Goal: Task Accomplishment & Management: Use online tool/utility

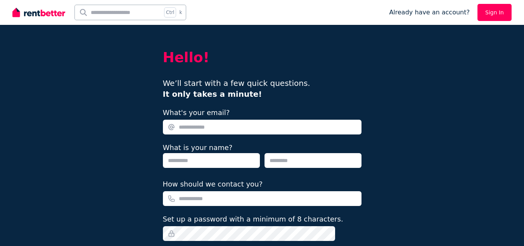
drag, startPoint x: 0, startPoint y: 0, endPoint x: 494, endPoint y: 10, distance: 494.3
click at [494, 10] on link "Sign In" at bounding box center [495, 12] width 34 height 17
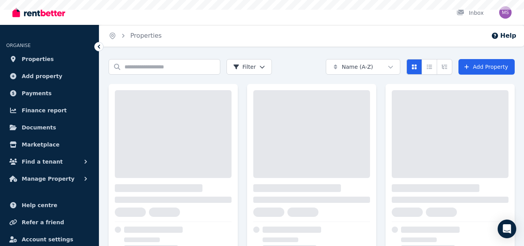
click at [252, 195] on div at bounding box center [311, 170] width 129 height 172
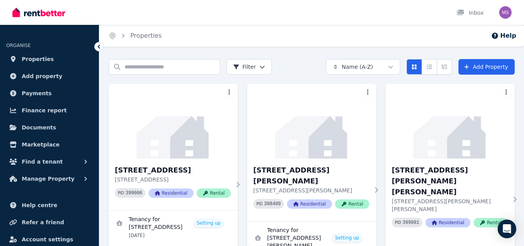
click at [252, 195] on div "101/36 Moriarty Pl, Bald Hills 101/36 Moriarty Pl, Bald Hills QLD 4036 PID 3984…" at bounding box center [311, 189] width 129 height 62
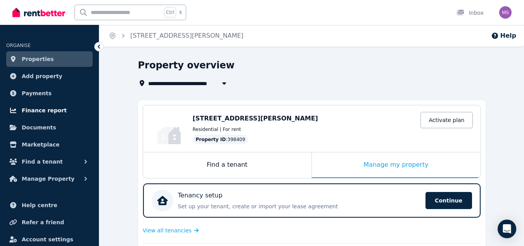
click at [44, 107] on span "Finance report" at bounding box center [44, 110] width 45 height 9
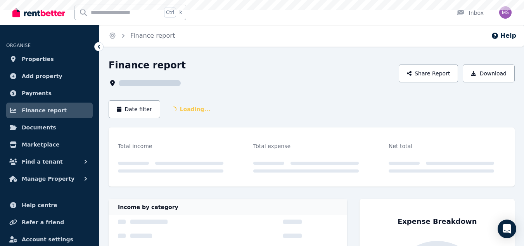
click at [44, 107] on span "Finance report" at bounding box center [44, 110] width 45 height 9
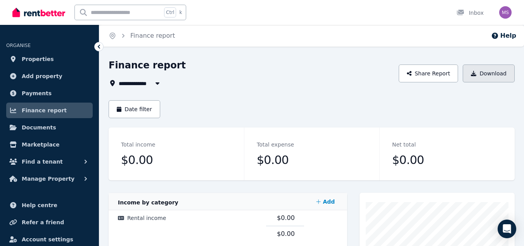
click at [486, 78] on button "Download" at bounding box center [489, 73] width 52 height 18
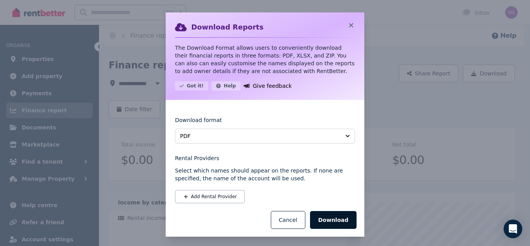
click at [335, 220] on button "Download" at bounding box center [333, 220] width 47 height 18
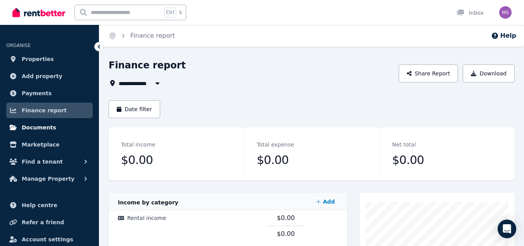
click at [38, 129] on span "Documents" at bounding box center [39, 127] width 35 height 9
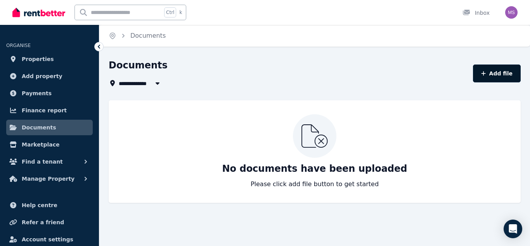
click at [486, 73] on icon "button" at bounding box center [483, 73] width 5 height 5
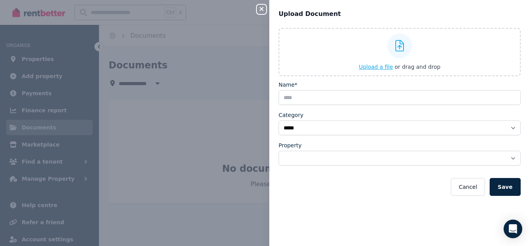
click at [382, 64] on span "Upload a file" at bounding box center [376, 67] width 34 height 6
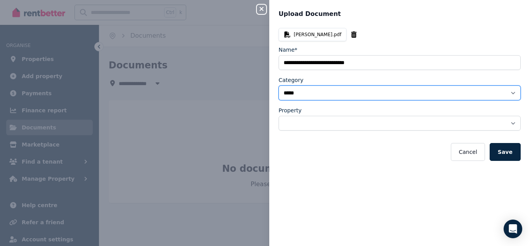
click at [312, 88] on select "**********" at bounding box center [400, 92] width 242 height 15
select select "**********"
click at [279, 85] on select "**********" at bounding box center [400, 92] width 242 height 15
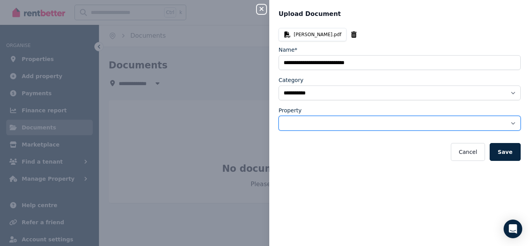
click at [312, 122] on select "**********" at bounding box center [400, 123] width 242 height 15
select select "**********"
click at [279, 116] on select "**********" at bounding box center [400, 123] width 242 height 15
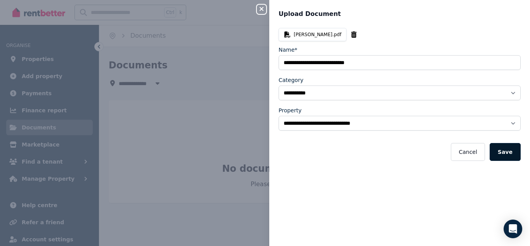
click at [499, 152] on button "Save" at bounding box center [505, 152] width 31 height 18
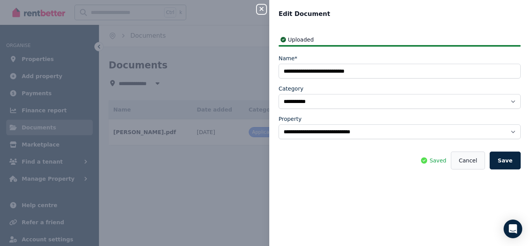
click at [478, 161] on button "Cancel" at bounding box center [468, 160] width 34 height 18
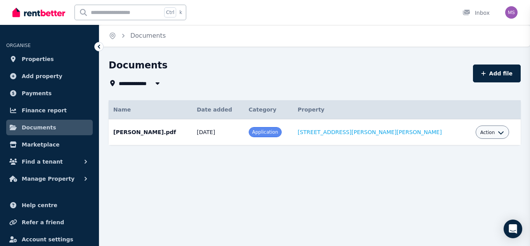
select select "*****"
select select
click at [489, 133] on button "Action" at bounding box center [493, 132] width 24 height 6
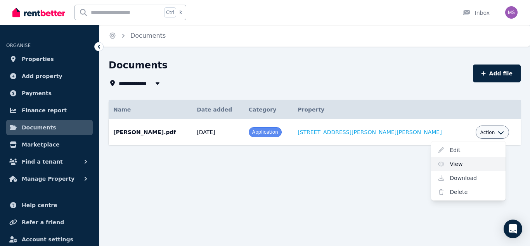
click at [455, 163] on link "View" at bounding box center [468, 164] width 75 height 14
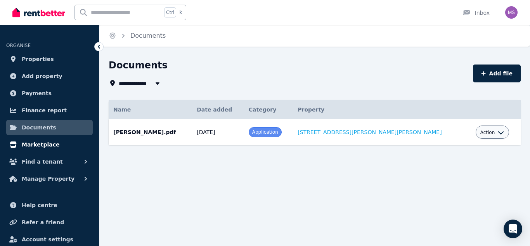
click at [32, 147] on span "Marketplace" at bounding box center [41, 144] width 38 height 9
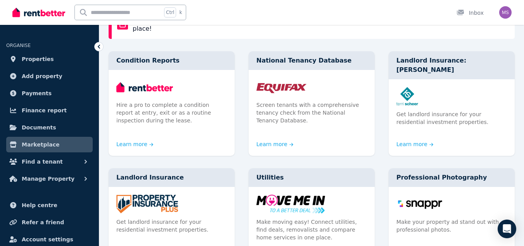
scroll to position [81, 0]
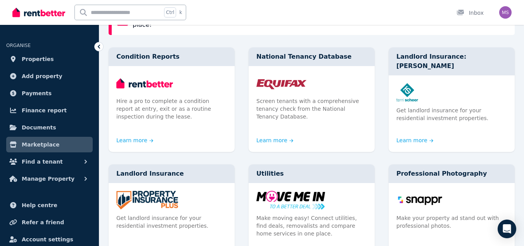
drag, startPoint x: 523, startPoint y: 71, endPoint x: 530, endPoint y: 68, distance: 7.8
click at [524, 68] on html "Open main menu Ctrl k Inbox Open user menu ORGANISE Properties Add property Pay…" at bounding box center [262, 42] width 524 height 246
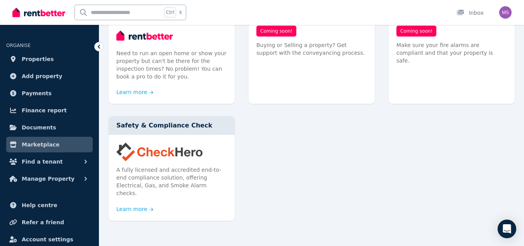
scroll to position [559, 0]
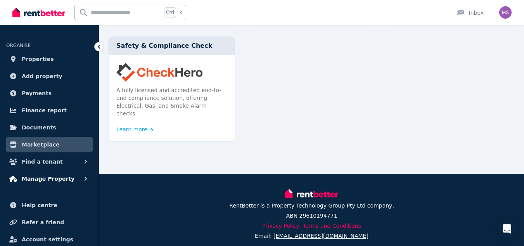
click at [56, 177] on span "Manage Property" at bounding box center [48, 178] width 53 height 9
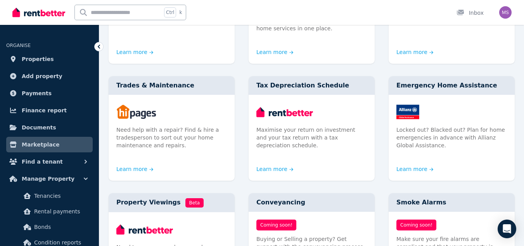
scroll to position [238, 0]
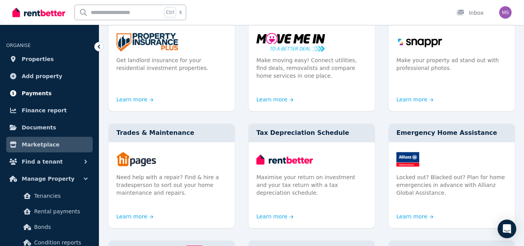
click at [47, 97] on link "Payments" at bounding box center [49, 93] width 87 height 16
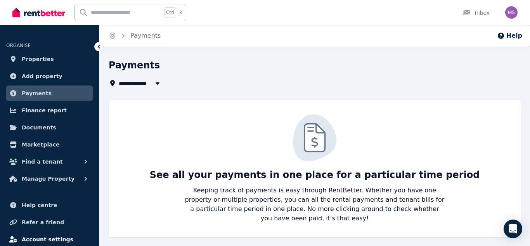
click at [36, 237] on span "Account settings" at bounding box center [48, 238] width 52 height 9
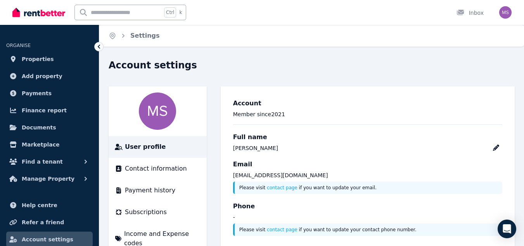
scroll to position [35, 0]
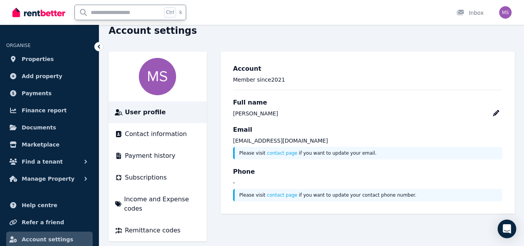
click at [145, 10] on input "text" at bounding box center [118, 12] width 87 height 15
click at [98, 44] on icon at bounding box center [99, 47] width 8 height 8
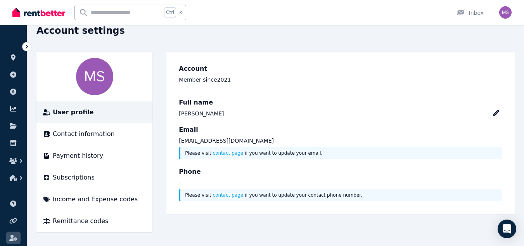
click at [30, 48] on icon at bounding box center [27, 47] width 8 height 8
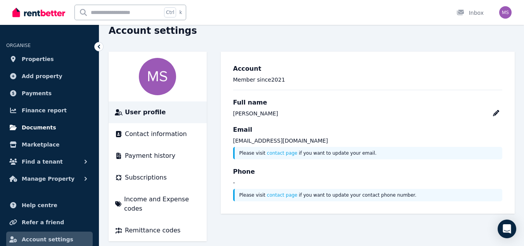
click at [45, 124] on span "Documents" at bounding box center [39, 127] width 35 height 9
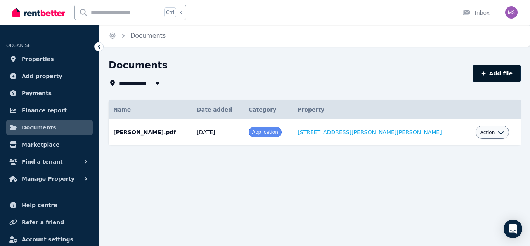
click at [502, 68] on button "Add file" at bounding box center [497, 73] width 48 height 18
select select "*****"
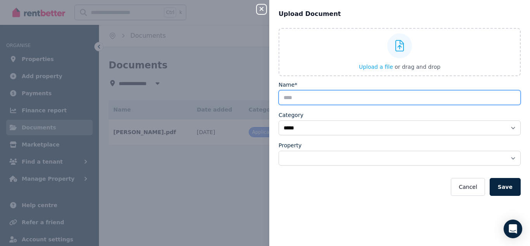
click at [364, 93] on input "Name*" at bounding box center [400, 97] width 242 height 15
click at [302, 97] on input "Name*" at bounding box center [400, 97] width 242 height 15
type input "****"
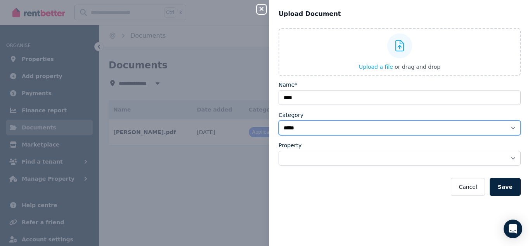
click at [290, 127] on select "**********" at bounding box center [400, 127] width 242 height 15
select select "**********"
click at [279, 120] on select "**********" at bounding box center [400, 127] width 242 height 15
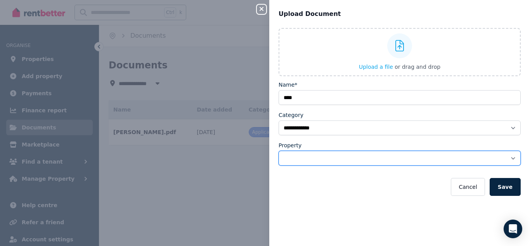
click at [311, 158] on select "**********" at bounding box center [400, 158] width 242 height 15
select select "**********"
click at [279, 151] on select "**********" at bounding box center [400, 158] width 242 height 15
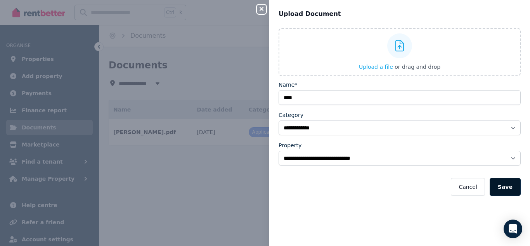
click at [498, 191] on button "Save" at bounding box center [505, 187] width 31 height 18
click at [374, 67] on span "Upload a file" at bounding box center [376, 67] width 34 height 6
select select "*****"
select select
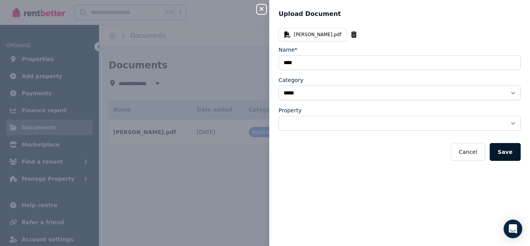
click at [497, 150] on button "Save" at bounding box center [505, 152] width 31 height 18
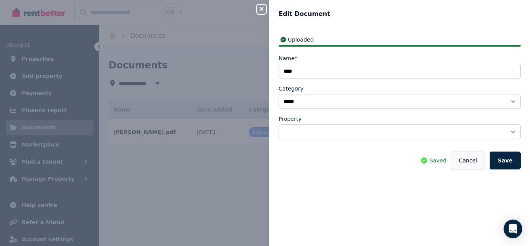
click at [474, 161] on button "Cancel" at bounding box center [468, 160] width 34 height 18
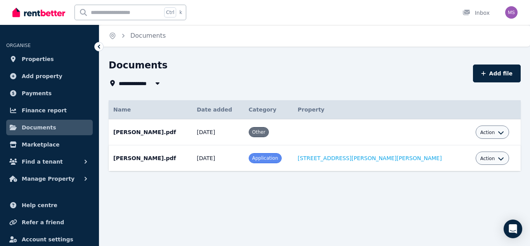
click at [484, 157] on span "Action" at bounding box center [488, 158] width 15 height 6
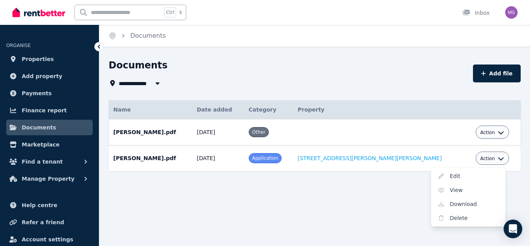
click at [481, 135] on span "Action" at bounding box center [488, 132] width 15 height 6
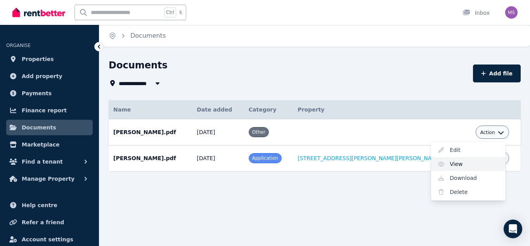
click at [454, 163] on link "View" at bounding box center [468, 164] width 75 height 14
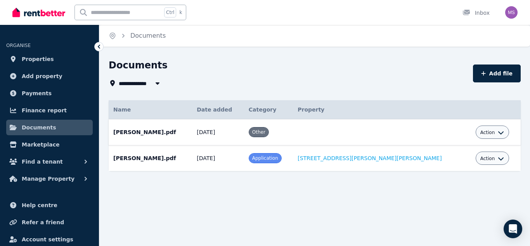
click at [489, 136] on div "Action" at bounding box center [493, 131] width 24 height 9
click at [498, 135] on icon "button" at bounding box center [501, 132] width 6 height 6
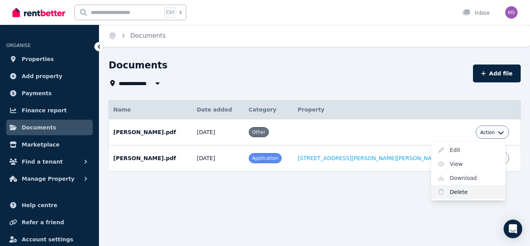
click at [464, 192] on link "Delete" at bounding box center [468, 192] width 75 height 14
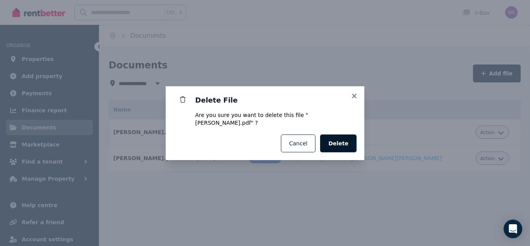
click at [345, 140] on span "Delete" at bounding box center [338, 143] width 20 height 8
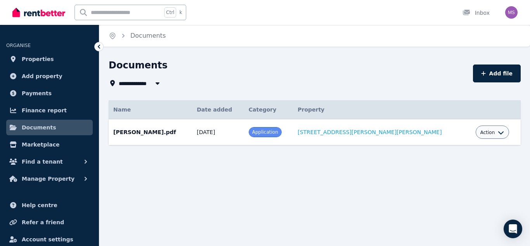
click at [498, 135] on icon "button" at bounding box center [501, 132] width 6 height 6
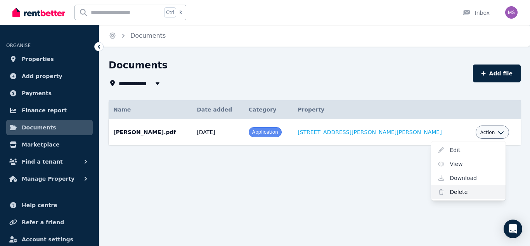
click at [453, 191] on link "Delete" at bounding box center [468, 192] width 75 height 14
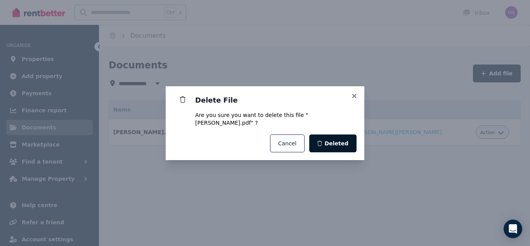
click at [348, 141] on span "Deleted" at bounding box center [337, 143] width 24 height 8
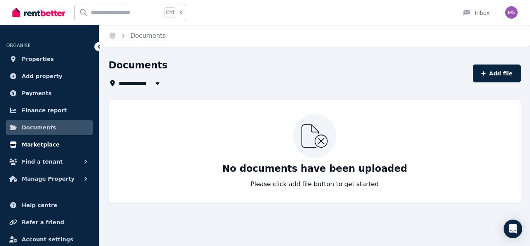
click at [57, 145] on link "Marketplace" at bounding box center [49, 145] width 87 height 16
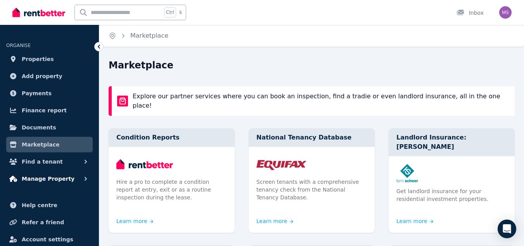
click at [63, 181] on span "Manage Property" at bounding box center [48, 178] width 53 height 9
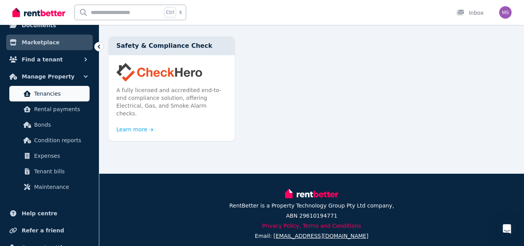
scroll to position [87, 0]
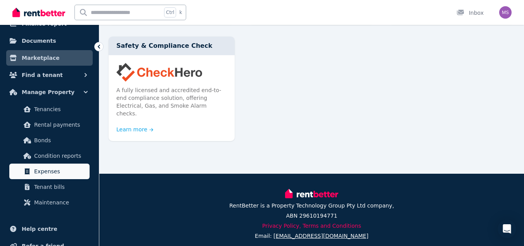
click at [57, 172] on span "Expenses" at bounding box center [60, 171] width 52 height 9
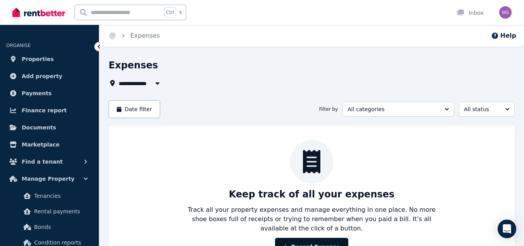
click at [308, 244] on button "Record Expense" at bounding box center [311, 247] width 73 height 18
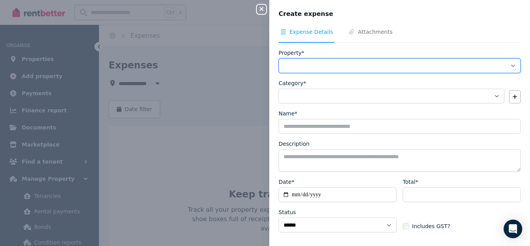
click at [317, 72] on select "**********" at bounding box center [400, 65] width 242 height 15
select select "**********"
click at [279, 58] on select "**********" at bounding box center [400, 65] width 242 height 15
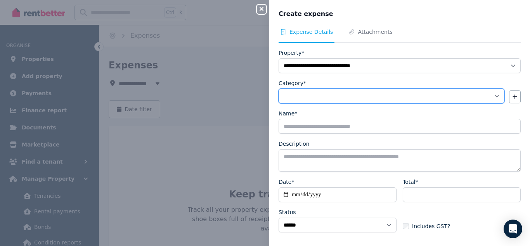
click at [325, 97] on select "**********" at bounding box center [392, 96] width 226 height 15
select select "**********"
click at [279, 89] on select "**********" at bounding box center [392, 96] width 226 height 15
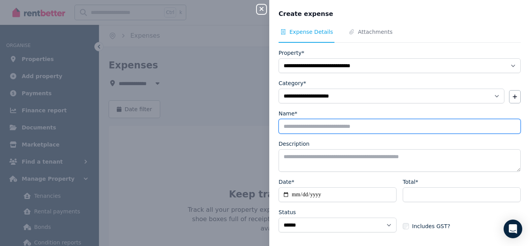
click at [295, 125] on input "Name*" at bounding box center [400, 126] width 242 height 15
type input "*******"
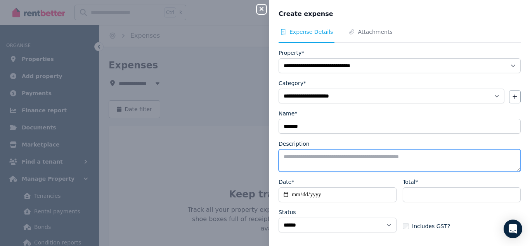
click at [308, 162] on textarea "Description" at bounding box center [400, 160] width 242 height 23
type textarea "**********"
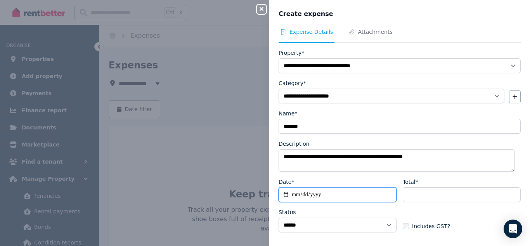
click at [297, 191] on input "Date*" at bounding box center [338, 194] width 118 height 15
click at [343, 192] on input "Date*" at bounding box center [338, 194] width 118 height 15
type input "**********"
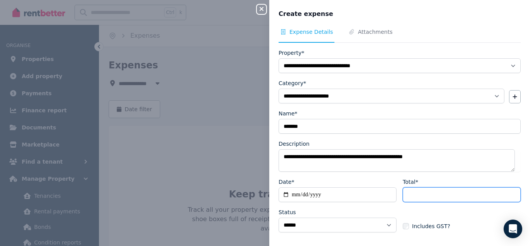
click at [417, 194] on input "Total*" at bounding box center [462, 194] width 118 height 15
type input "**"
type input "***"
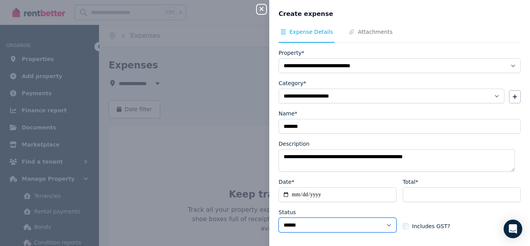
click at [382, 220] on select "****** ****" at bounding box center [338, 224] width 118 height 15
select select "**********"
click at [279, 217] on select "****** ****" at bounding box center [338, 224] width 118 height 15
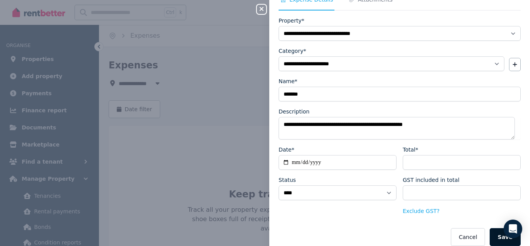
click at [502, 241] on button "Save" at bounding box center [505, 237] width 31 height 18
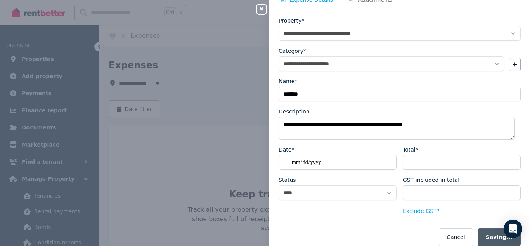
select select "**********"
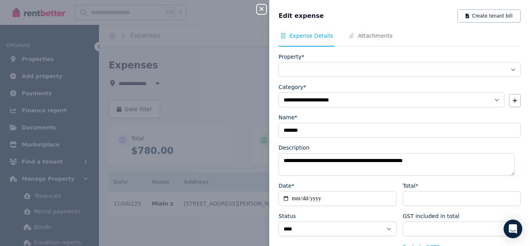
select select "**********"
click at [478, 17] on button "Create tenant bill" at bounding box center [489, 15] width 63 height 13
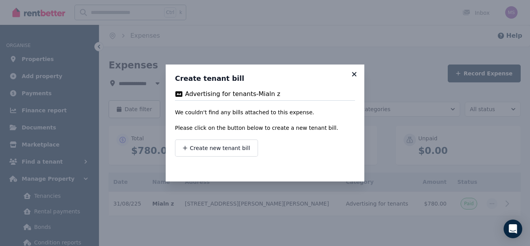
click at [352, 76] on icon at bounding box center [355, 74] width 8 height 7
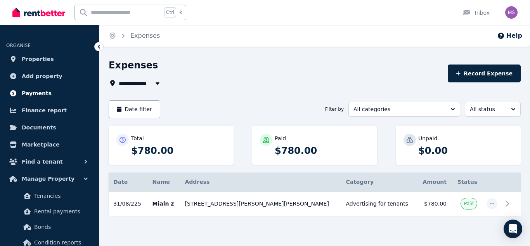
click at [74, 99] on link "Payments" at bounding box center [49, 93] width 87 height 16
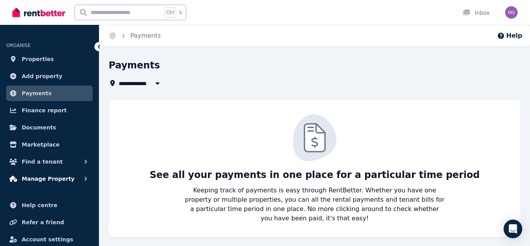
click at [83, 178] on icon "button" at bounding box center [86, 179] width 8 height 8
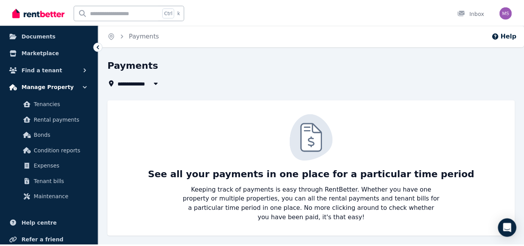
scroll to position [93, 0]
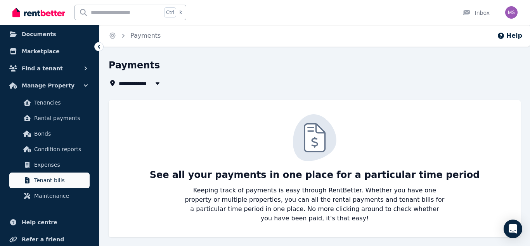
click at [55, 184] on span "Tenant bills" at bounding box center [60, 179] width 52 height 9
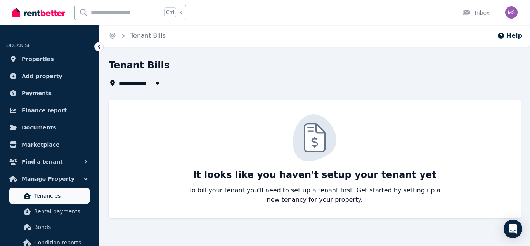
click at [47, 194] on span "Tenancies" at bounding box center [60, 195] width 52 height 9
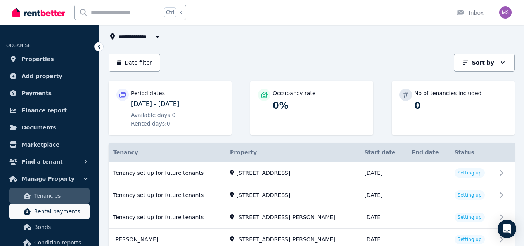
scroll to position [62, 0]
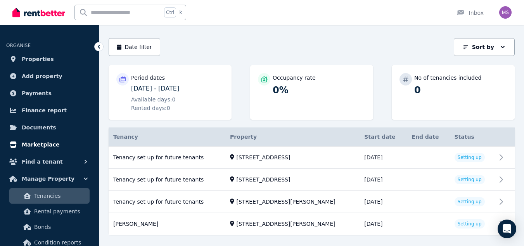
click at [81, 140] on link "Marketplace" at bounding box center [49, 145] width 87 height 16
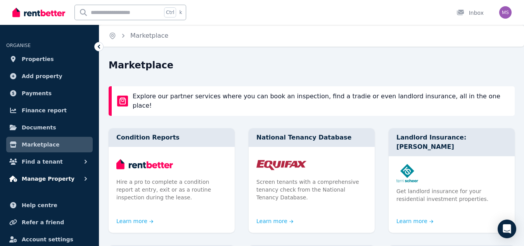
click at [69, 180] on button "Manage Property" at bounding box center [49, 179] width 87 height 16
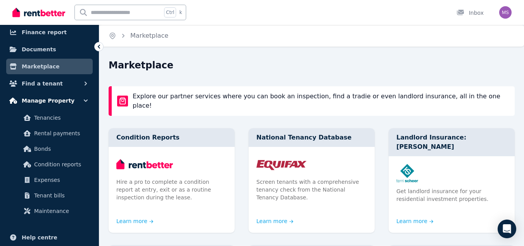
scroll to position [93, 0]
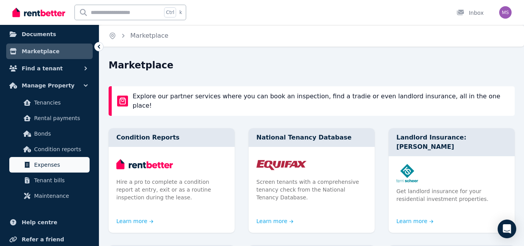
click at [55, 166] on span "Expenses" at bounding box center [60, 164] width 52 height 9
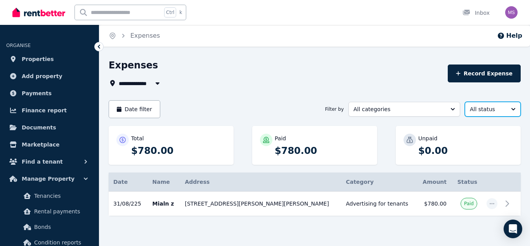
click at [496, 110] on span "All status" at bounding box center [487, 109] width 35 height 8
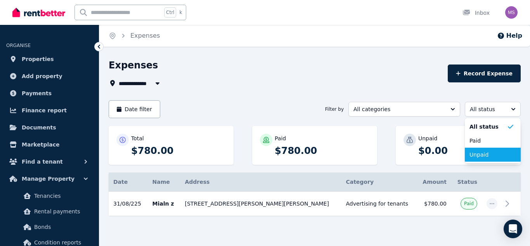
click at [482, 148] on li "Unpaid" at bounding box center [493, 155] width 56 height 14
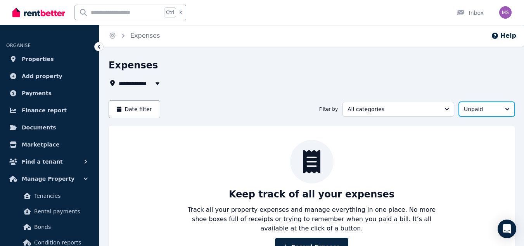
click at [486, 111] on span "Unpaid" at bounding box center [481, 109] width 35 height 8
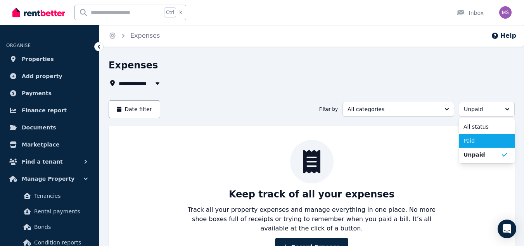
click at [474, 139] on span "Paid" at bounding box center [482, 141] width 37 height 8
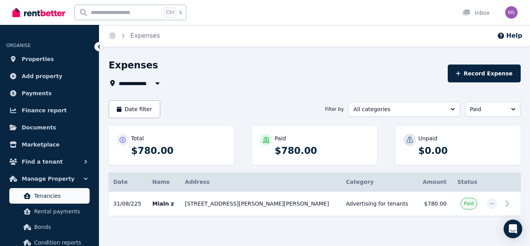
click at [54, 198] on span "Tenancies" at bounding box center [60, 195] width 52 height 9
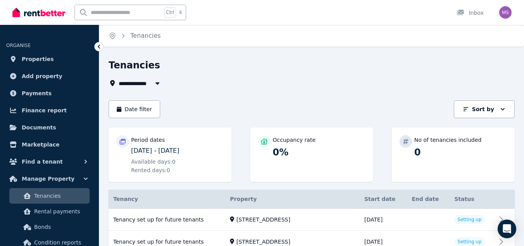
scroll to position [79, 0]
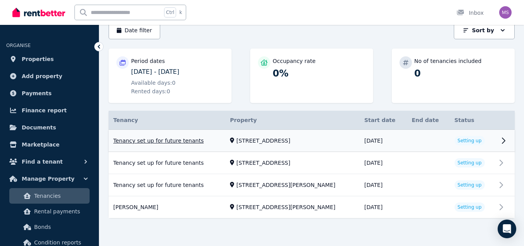
click at [467, 142] on link "View property details" at bounding box center [312, 141] width 406 height 22
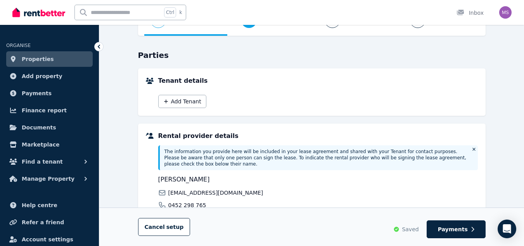
scroll to position [16, 0]
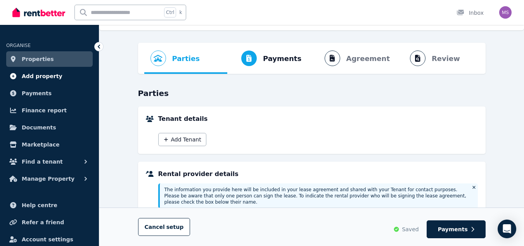
click at [46, 78] on span "Add property" at bounding box center [42, 75] width 41 height 9
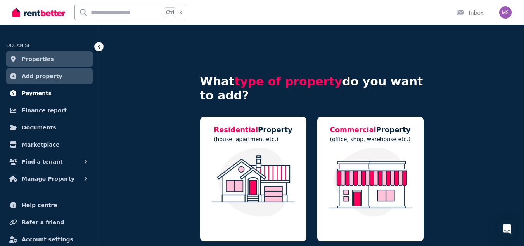
click at [34, 97] on span "Payments" at bounding box center [37, 93] width 30 height 9
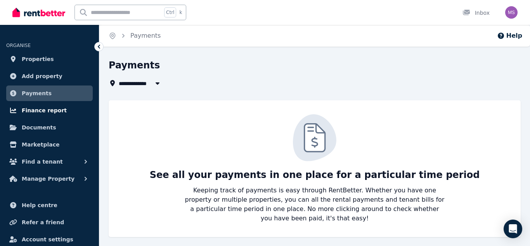
click at [38, 118] on link "Finance report" at bounding box center [49, 110] width 87 height 16
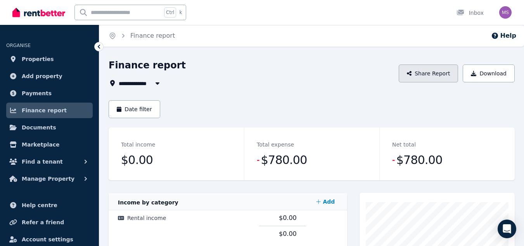
click at [423, 67] on button "Share Report" at bounding box center [429, 73] width 60 height 18
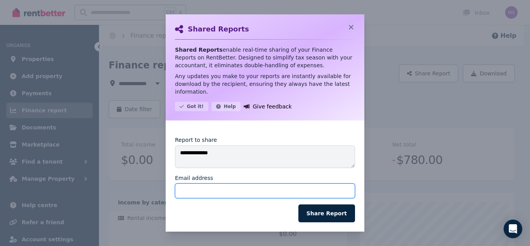
click at [196, 187] on input "Email address" at bounding box center [265, 190] width 180 height 15
type input "**********"
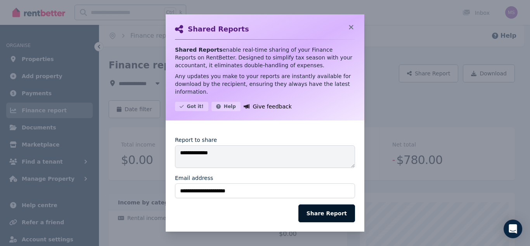
click at [324, 210] on button "Share Report" at bounding box center [327, 213] width 57 height 18
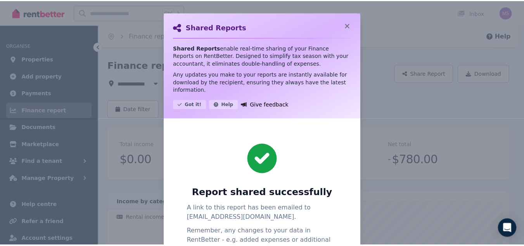
scroll to position [71, 0]
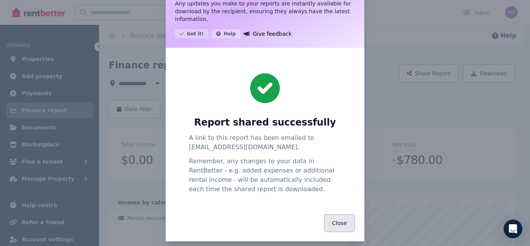
click at [330, 214] on button "Close" at bounding box center [339, 223] width 31 height 18
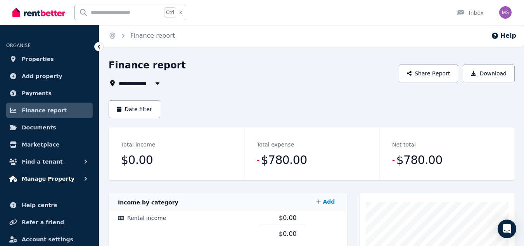
click at [85, 175] on icon "button" at bounding box center [86, 179] width 8 height 8
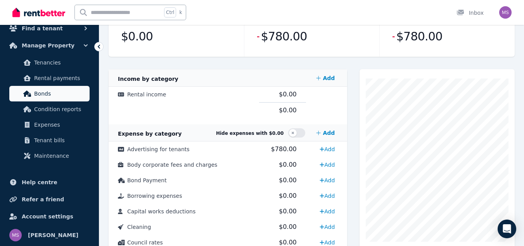
scroll to position [124, 0]
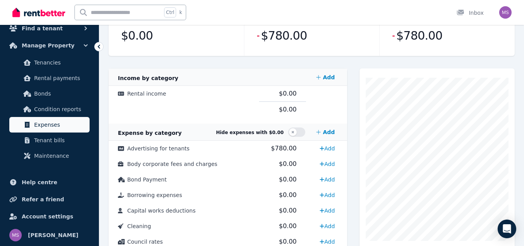
click at [34, 117] on link "Expenses" at bounding box center [49, 125] width 80 height 16
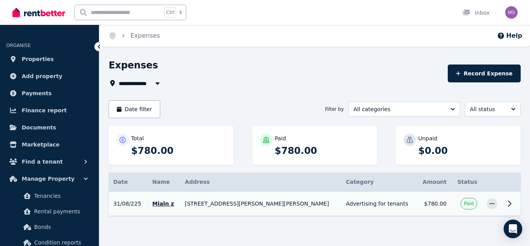
click at [488, 209] on td at bounding box center [492, 203] width 20 height 24
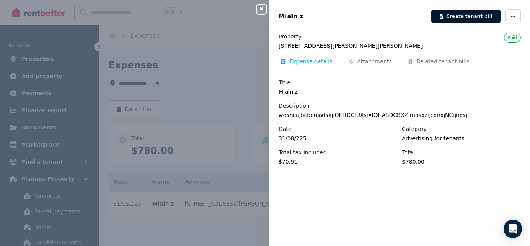
click at [463, 21] on button "Create tenant bill" at bounding box center [466, 16] width 69 height 13
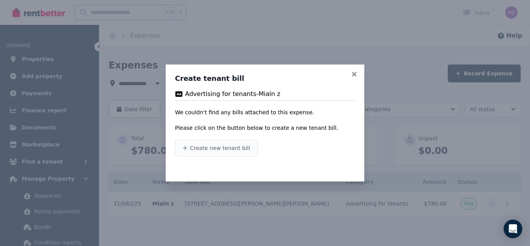
click at [225, 146] on span "Create new tenant bill" at bounding box center [220, 148] width 60 height 8
type input "**********"
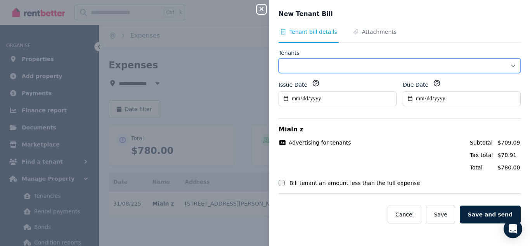
click at [307, 62] on select "Tenants" at bounding box center [400, 65] width 242 height 15
click at [279, 58] on select "Tenants" at bounding box center [400, 65] width 242 height 15
click at [299, 68] on select "Tenants" at bounding box center [400, 65] width 242 height 15
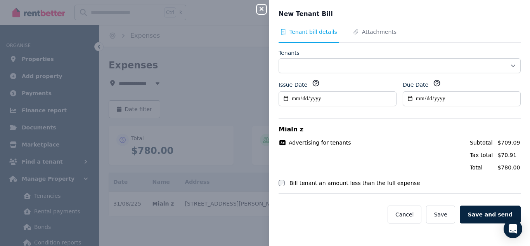
click at [354, 135] on div "Mialn z Advertising for tenants Subtotal $709.09 Tax total $70.91 Total $780.00…" at bounding box center [400, 155] width 242 height 75
drag, startPoint x: 262, startPoint y: 3, endPoint x: 260, endPoint y: 13, distance: 10.3
click at [260, 13] on div "Close panel" at bounding box center [265, 7] width 16 height 14
click at [260, 13] on button "Close panel" at bounding box center [261, 9] width 9 height 9
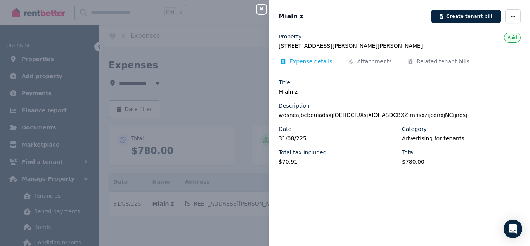
click at [233, 49] on div "Close panel Mialn z Create tenant bill Property 110/46 Moriarty Cl, Wetherill P…" at bounding box center [265, 123] width 530 height 246
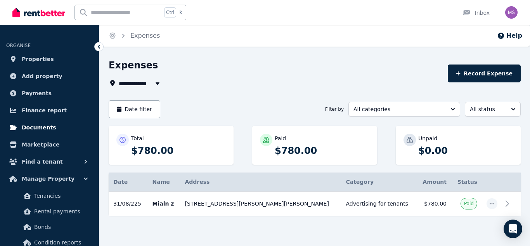
click at [50, 129] on link "Documents" at bounding box center [49, 128] width 87 height 16
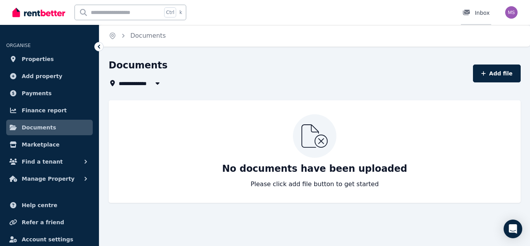
click at [474, 14] on div at bounding box center [469, 13] width 12 height 8
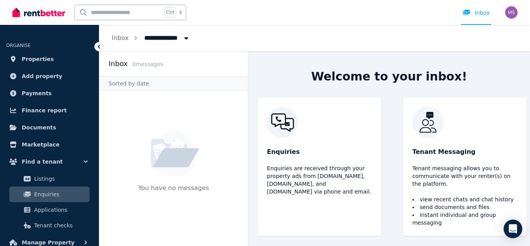
click at [312, 137] on img at bounding box center [319, 122] width 105 height 31
click at [167, 80] on div "Sorted by date" at bounding box center [173, 83] width 149 height 15
click at [300, 163] on div "Enquiries Enquiries are received through your property ads from Realestate.com.…" at bounding box center [320, 166] width 124 height 138
click at [460, 155] on span "Tenant Messaging" at bounding box center [444, 151] width 63 height 9
click at [412, 176] on div "Tenant Messaging Tenant messaging allows you to communicate with your renter(s)…" at bounding box center [465, 166] width 124 height 138
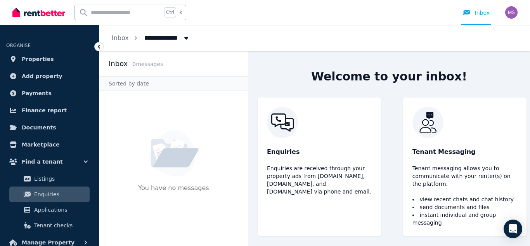
click at [171, 40] on span "All Properties" at bounding box center [170, 37] width 61 height 12
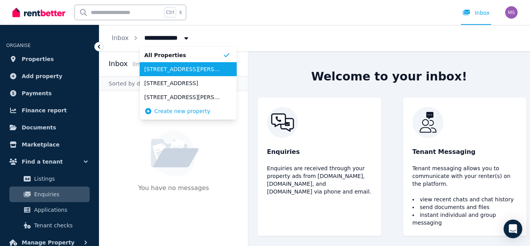
click at [180, 74] on li "[STREET_ADDRESS][PERSON_NAME][PERSON_NAME]" at bounding box center [188, 69] width 97 height 14
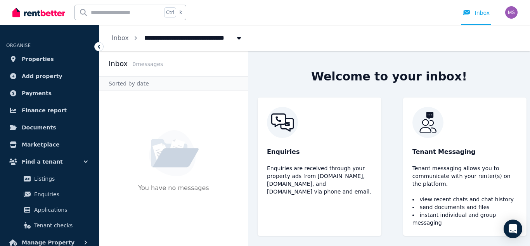
drag, startPoint x: 184, startPoint y: 40, endPoint x: 191, endPoint y: 35, distance: 8.6
click at [191, 35] on span "[STREET_ADDRESS][PERSON_NAME][PERSON_NAME]" at bounding box center [229, 37] width 179 height 12
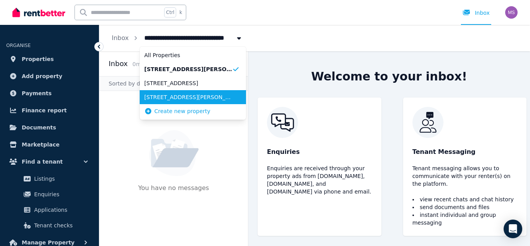
click at [169, 103] on li "[STREET_ADDRESS][PERSON_NAME]" at bounding box center [193, 97] width 106 height 14
type input "**********"
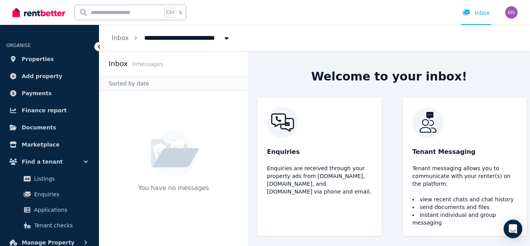
click at [31, 12] on img at bounding box center [38, 13] width 53 height 12
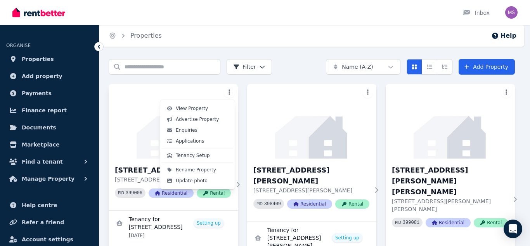
click at [227, 94] on html "Open main menu Inbox Open user menu ORGANISE Properties Add property Payments F…" at bounding box center [265, 123] width 530 height 246
click at [196, 107] on span "View Property" at bounding box center [192, 108] width 32 height 6
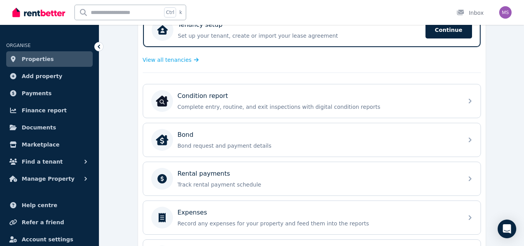
scroll to position [155, 0]
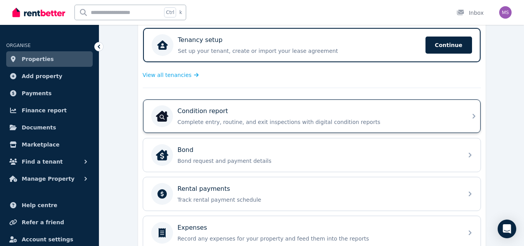
click at [220, 124] on p "Complete entry, routine, and exit inspections with digital condition reports" at bounding box center [318, 122] width 281 height 8
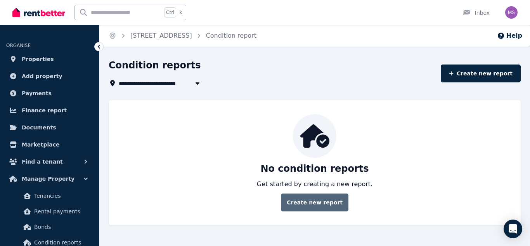
click at [302, 207] on link "Create new report" at bounding box center [315, 202] width 68 height 18
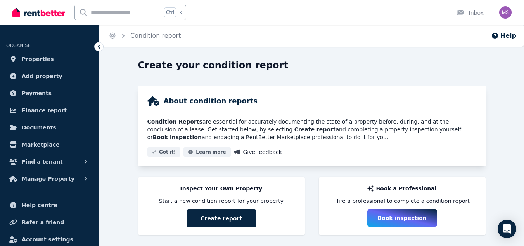
scroll to position [11, 0]
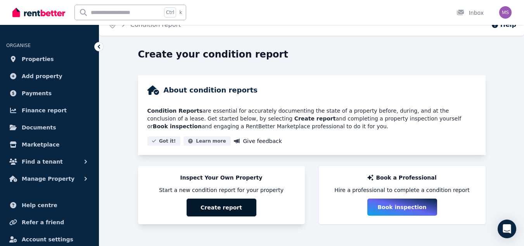
click at [225, 206] on button "Create report" at bounding box center [222, 207] width 70 height 18
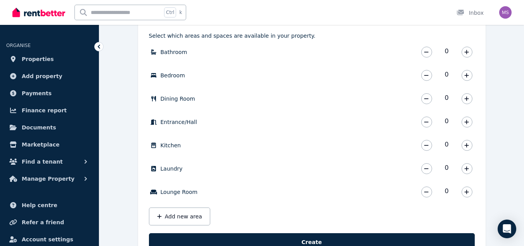
scroll to position [265, 0]
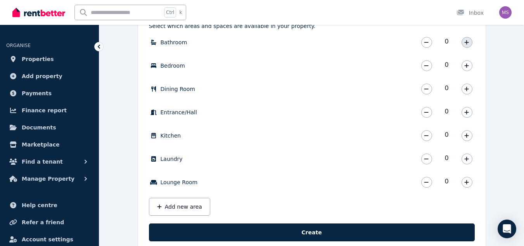
click at [467, 42] on icon "button" at bounding box center [467, 42] width 4 height 4
click at [467, 66] on icon "button" at bounding box center [467, 65] width 5 height 5
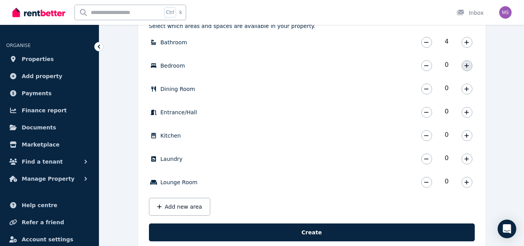
click at [467, 66] on icon "button" at bounding box center [467, 65] width 5 height 5
click at [466, 89] on icon "button" at bounding box center [467, 88] width 5 height 5
click at [468, 114] on icon "button" at bounding box center [467, 111] width 5 height 5
click at [468, 142] on div "0" at bounding box center [447, 136] width 56 height 16
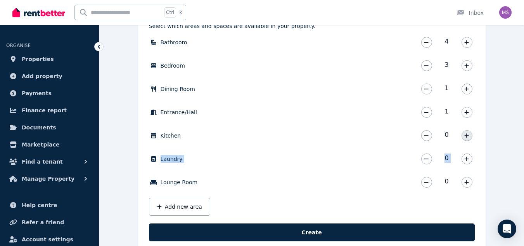
drag, startPoint x: 468, startPoint y: 165, endPoint x: 470, endPoint y: 135, distance: 29.2
click at [470, 135] on div "Bathroom 4 Bathroom * Bedroom 3 Bedroom * Dining Room 1 Dining Room * Entrance/…" at bounding box center [312, 125] width 326 height 181
click at [470, 135] on button "button" at bounding box center [467, 135] width 11 height 11
click at [466, 158] on icon "button" at bounding box center [467, 158] width 5 height 5
click at [463, 179] on button "button" at bounding box center [467, 182] width 11 height 11
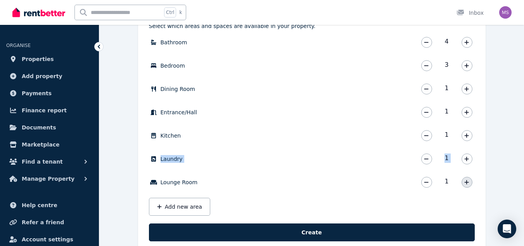
click at [463, 179] on button "button" at bounding box center [467, 182] width 11 height 11
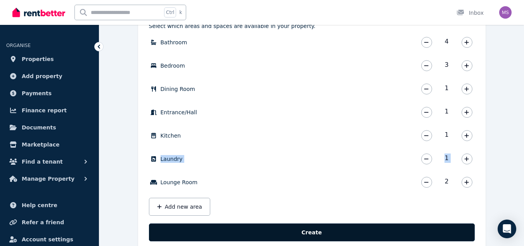
click at [357, 230] on button "Create" at bounding box center [312, 232] width 326 height 18
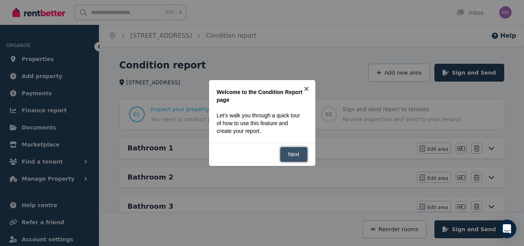
click at [295, 159] on link "Next" at bounding box center [294, 154] width 28 height 15
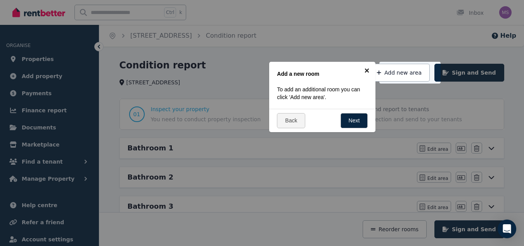
click at [370, 70] on link "×" at bounding box center [366, 70] width 17 height 17
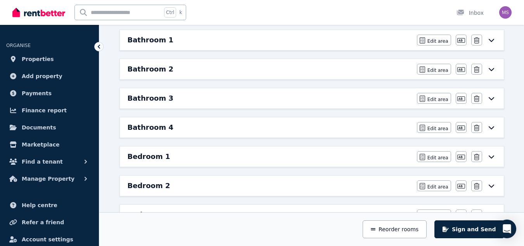
scroll to position [34, 0]
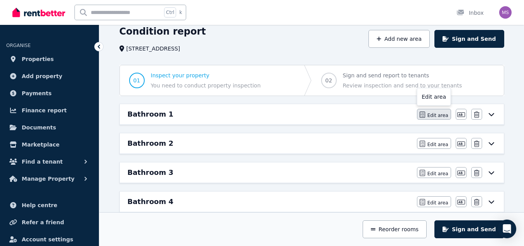
click at [443, 115] on span "Edit area" at bounding box center [438, 115] width 21 height 6
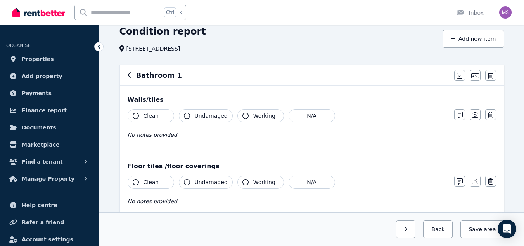
scroll to position [0, 0]
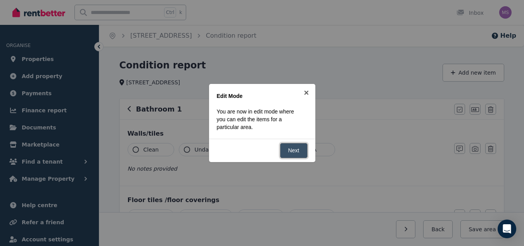
click at [295, 153] on link "Next" at bounding box center [294, 150] width 28 height 15
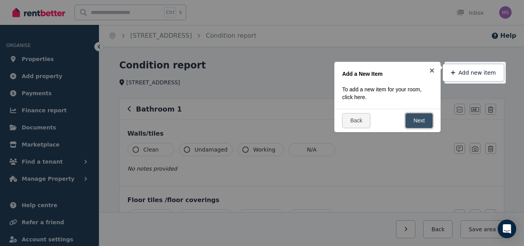
click at [416, 121] on link "Next" at bounding box center [420, 120] width 28 height 15
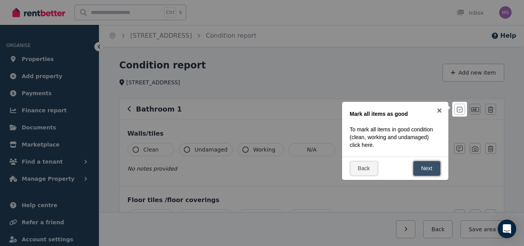
click at [427, 164] on link "Next" at bounding box center [427, 168] width 28 height 15
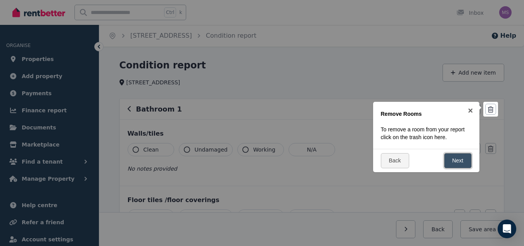
click at [445, 162] on link "Next" at bounding box center [458, 160] width 28 height 15
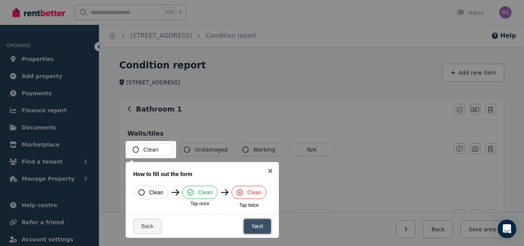
click at [252, 224] on link "Next" at bounding box center [258, 226] width 28 height 15
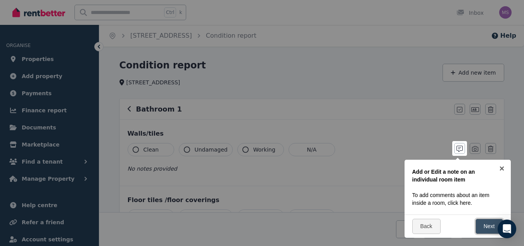
click at [252, 224] on div at bounding box center [262, 123] width 524 height 246
click at [478, 224] on link "Next" at bounding box center [490, 226] width 28 height 15
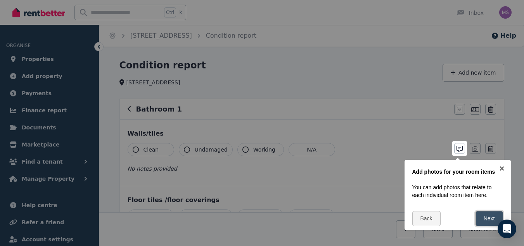
click at [480, 222] on link "Next" at bounding box center [490, 218] width 28 height 15
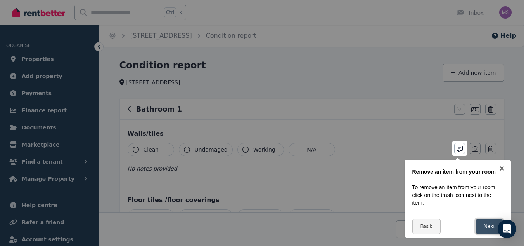
click at [480, 222] on link "Next" at bounding box center [490, 226] width 28 height 15
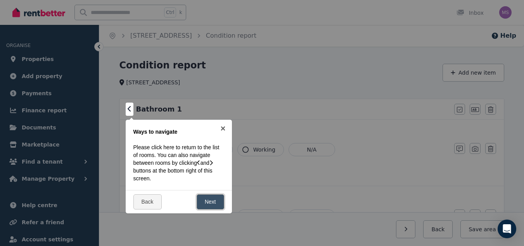
click at [213, 201] on link "Next" at bounding box center [211, 201] width 28 height 15
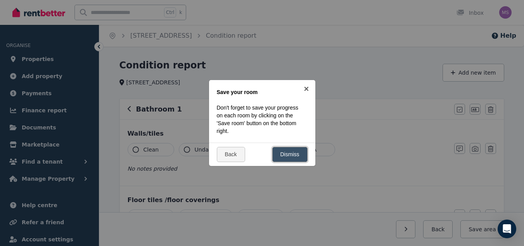
click at [286, 150] on link "Dismiss" at bounding box center [290, 154] width 35 height 15
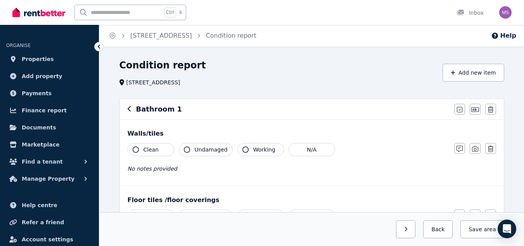
click at [155, 147] on span "Clean" at bounding box center [152, 150] width 16 height 8
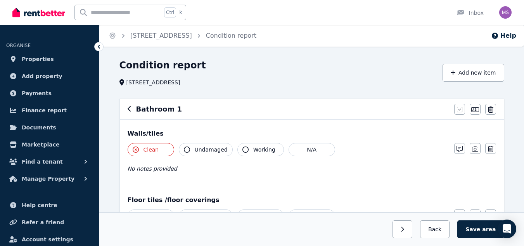
click at [203, 150] on span "Undamaged" at bounding box center [211, 150] width 33 height 8
click at [214, 150] on span "Undamaged" at bounding box center [211, 150] width 33 height 8
click at [246, 149] on button "Working" at bounding box center [261, 149] width 47 height 13
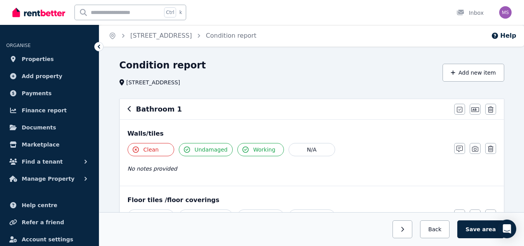
click at [246, 149] on button "Working" at bounding box center [261, 149] width 47 height 13
click at [293, 151] on button "N/A" at bounding box center [312, 149] width 47 height 13
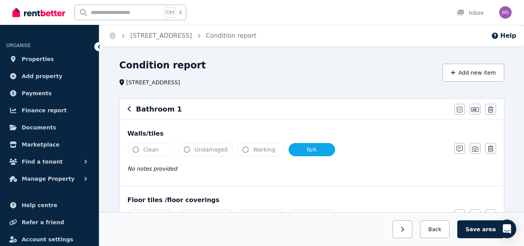
click at [293, 151] on button "N/A" at bounding box center [312, 149] width 47 height 13
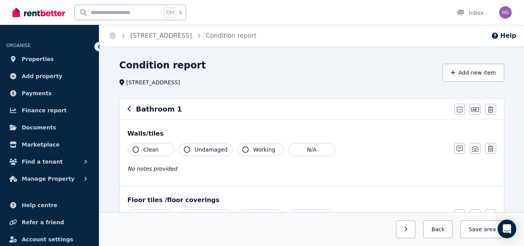
click at [160, 149] on button "Clean" at bounding box center [151, 149] width 47 height 13
click at [200, 151] on span "Undamaged" at bounding box center [211, 150] width 33 height 8
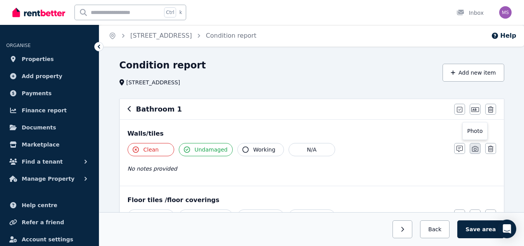
click at [476, 147] on icon "button" at bounding box center [475, 148] width 6 height 5
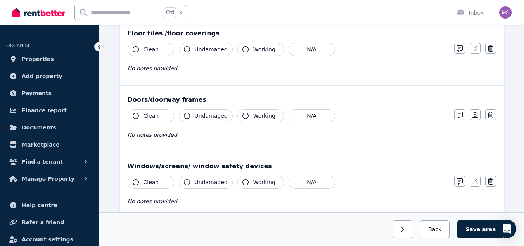
scroll to position [358, 0]
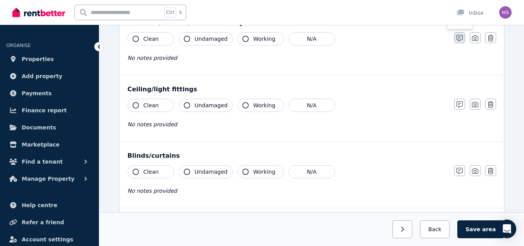
click at [460, 40] on icon "button" at bounding box center [460, 38] width 6 height 6
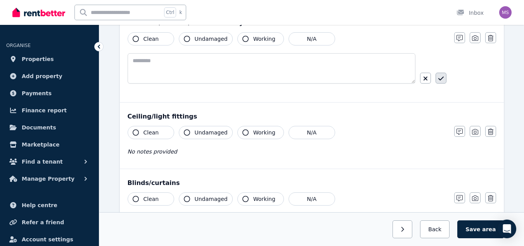
click at [443, 73] on button "button" at bounding box center [441, 78] width 11 height 11
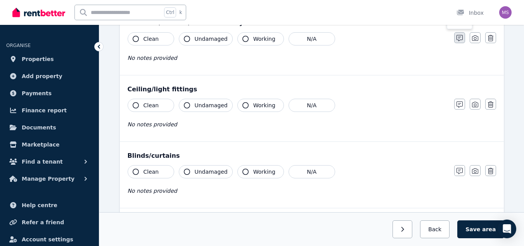
click at [458, 40] on icon "button" at bounding box center [460, 38] width 6 height 6
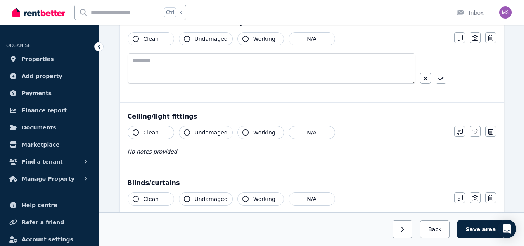
click at [455, 32] on button "button" at bounding box center [460, 37] width 11 height 11
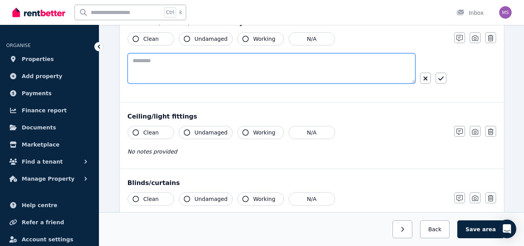
click at [231, 66] on textarea at bounding box center [272, 68] width 288 height 30
click at [231, 66] on textarea "*" at bounding box center [272, 68] width 288 height 30
type textarea "**********"
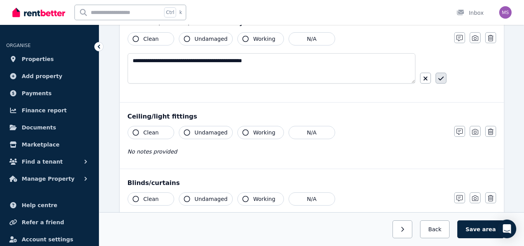
click at [440, 81] on icon "button" at bounding box center [441, 78] width 5 height 6
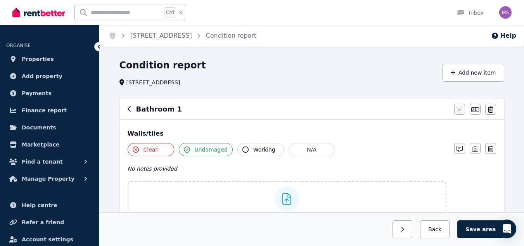
scroll to position [238, 0]
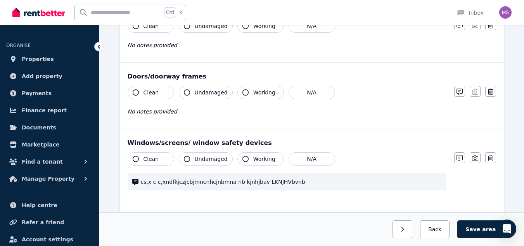
click at [157, 29] on button "Clean" at bounding box center [151, 25] width 47 height 13
click at [144, 93] on span "Clean" at bounding box center [152, 93] width 16 height 8
click at [144, 154] on button "Clean" at bounding box center [151, 158] width 47 height 13
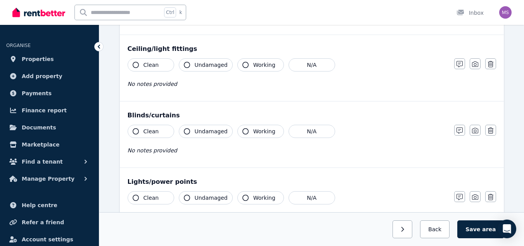
scroll to position [429, 0]
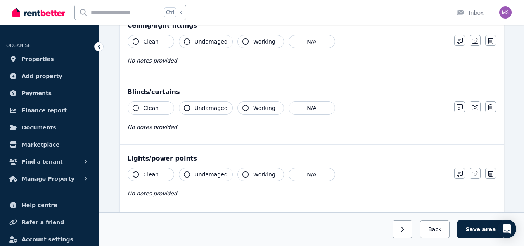
click at [152, 39] on span "Clean" at bounding box center [152, 42] width 16 height 8
click at [150, 113] on button "Clean" at bounding box center [151, 107] width 47 height 13
click at [136, 178] on button "Clean" at bounding box center [151, 174] width 47 height 13
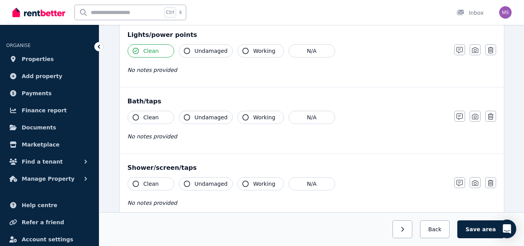
scroll to position [559, 0]
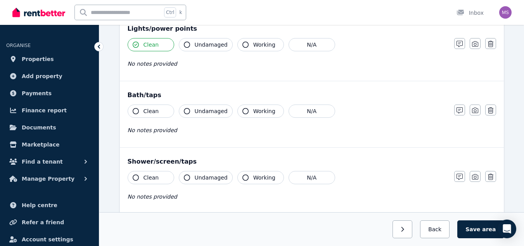
click at [148, 113] on span "Clean" at bounding box center [152, 111] width 16 height 8
click at [142, 175] on button "Clean" at bounding box center [151, 177] width 47 height 13
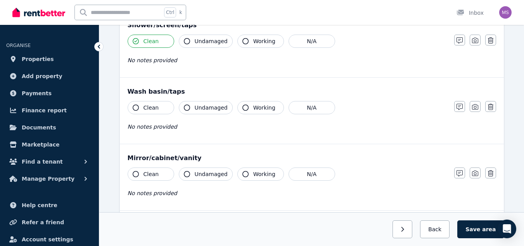
scroll to position [712, 0]
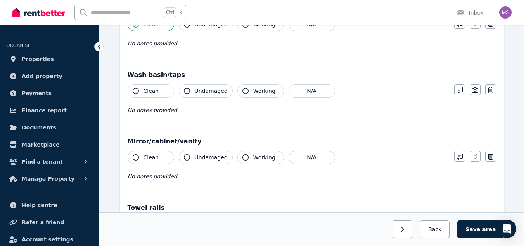
click at [191, 156] on button "Undamaged" at bounding box center [206, 157] width 54 height 13
click at [262, 93] on span "Working" at bounding box center [264, 91] width 22 height 8
click at [142, 93] on button "Clean" at bounding box center [151, 90] width 47 height 13
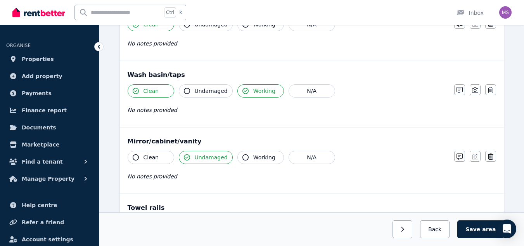
click at [142, 93] on button "Clean" at bounding box center [151, 90] width 47 height 13
click at [157, 161] on button "Clean" at bounding box center [151, 157] width 47 height 13
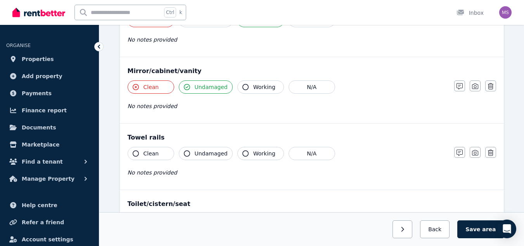
scroll to position [846, 0]
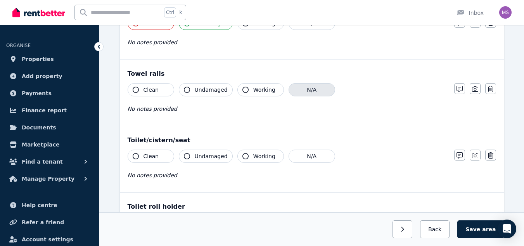
click at [293, 89] on button "N/A" at bounding box center [312, 89] width 47 height 13
click at [139, 158] on button "Clean" at bounding box center [151, 155] width 47 height 13
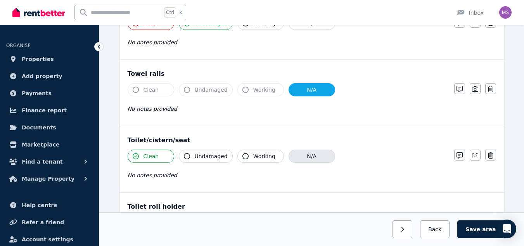
click at [298, 161] on button "N/A" at bounding box center [312, 155] width 47 height 13
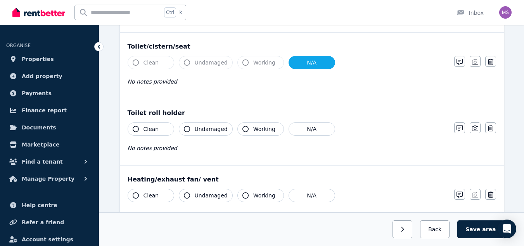
scroll to position [963, 0]
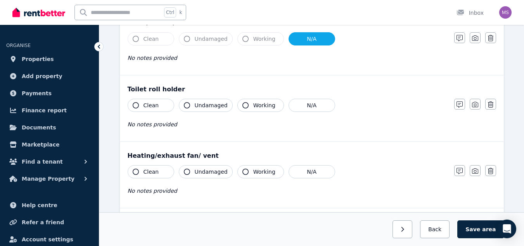
click at [228, 109] on div "Undamaged" at bounding box center [206, 105] width 54 height 13
click at [200, 108] on span "Undamaged" at bounding box center [211, 105] width 33 height 8
click at [143, 169] on button "Clean" at bounding box center [151, 171] width 47 height 13
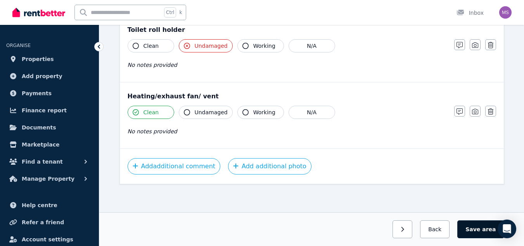
click at [474, 226] on button "Save area" at bounding box center [481, 229] width 47 height 18
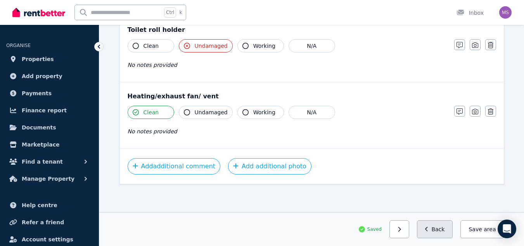
click at [437, 229] on button "Back" at bounding box center [435, 229] width 36 height 18
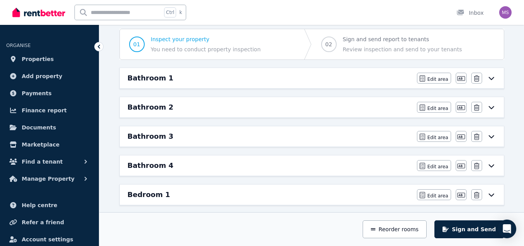
scroll to position [75, 0]
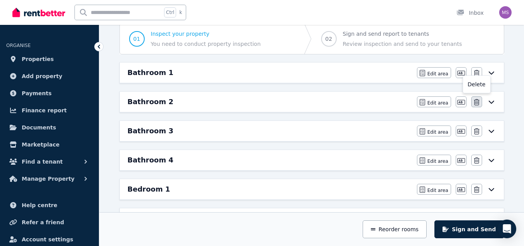
click at [476, 101] on icon "button" at bounding box center [476, 102] width 5 height 6
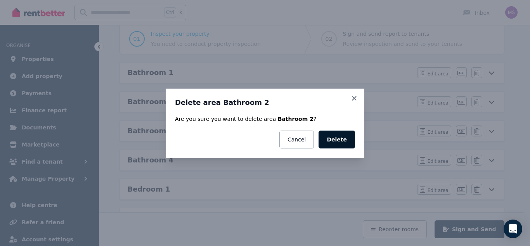
click at [337, 141] on button "Delete" at bounding box center [337, 139] width 36 height 18
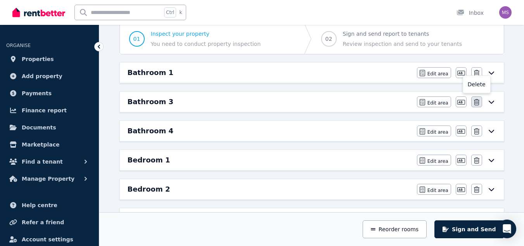
click at [477, 101] on icon "button" at bounding box center [476, 102] width 5 height 6
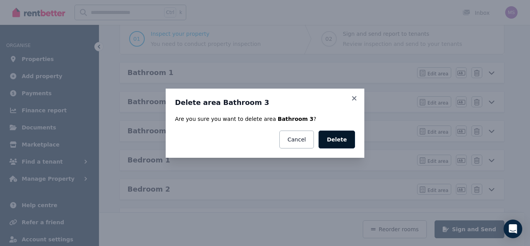
click at [347, 139] on button "Delete" at bounding box center [337, 139] width 36 height 18
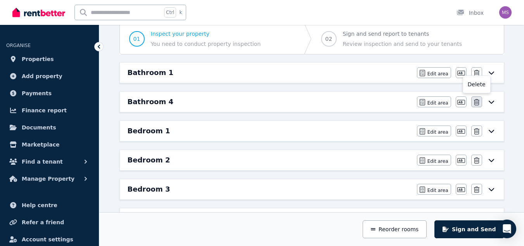
click at [477, 99] on button "button" at bounding box center [477, 101] width 11 height 11
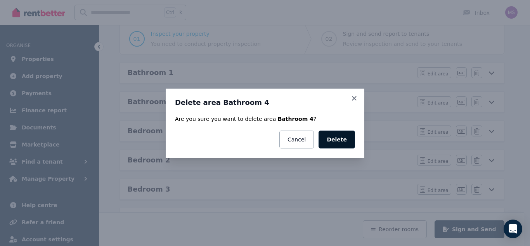
click at [332, 142] on button "Delete" at bounding box center [337, 139] width 36 height 18
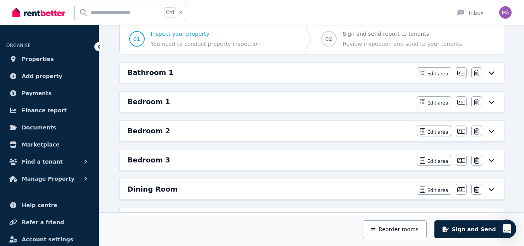
click at [490, 76] on div "Edit area Edit area Edit name [GEOGRAPHIC_DATA]" at bounding box center [456, 72] width 79 height 11
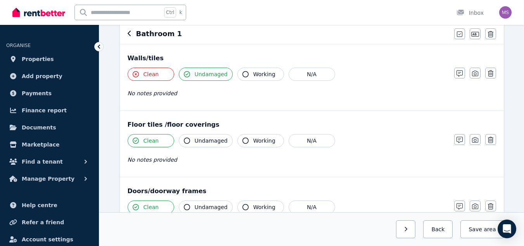
scroll to position [0, 0]
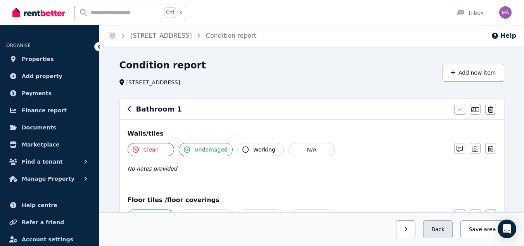
click at [446, 226] on button "Back" at bounding box center [439, 229] width 30 height 18
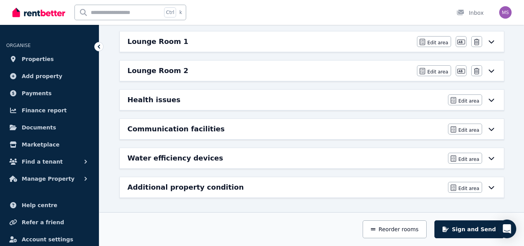
scroll to position [262, 0]
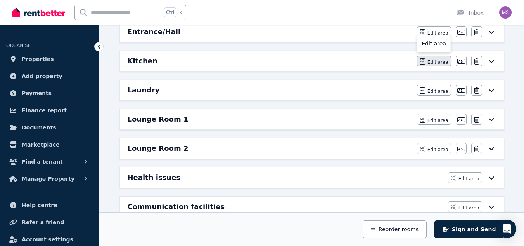
click at [437, 62] on span "Edit area" at bounding box center [438, 62] width 21 height 6
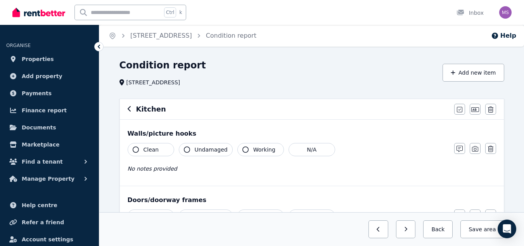
click at [186, 151] on icon "button" at bounding box center [187, 149] width 6 height 6
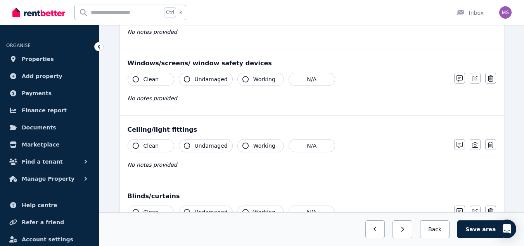
scroll to position [240, 0]
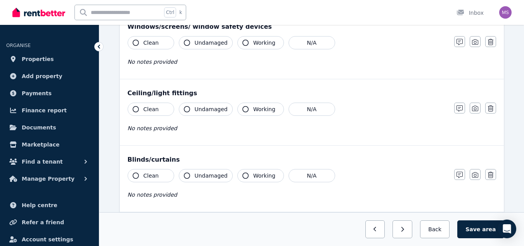
click at [146, 109] on span "Clean" at bounding box center [152, 109] width 16 height 8
click at [163, 37] on button "Clean" at bounding box center [151, 42] width 47 height 13
click at [462, 42] on icon "button" at bounding box center [460, 42] width 6 height 6
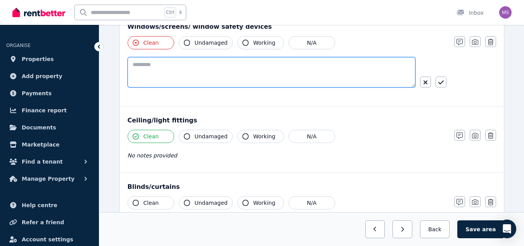
click at [200, 74] on textarea at bounding box center [272, 72] width 288 height 30
type textarea "**********"
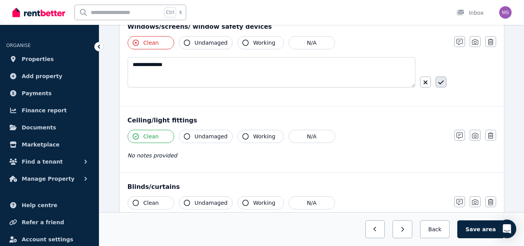
click at [445, 83] on button "button" at bounding box center [441, 81] width 11 height 11
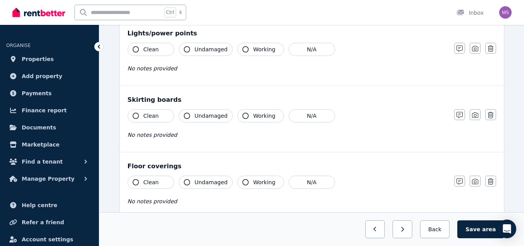
scroll to position [466, 0]
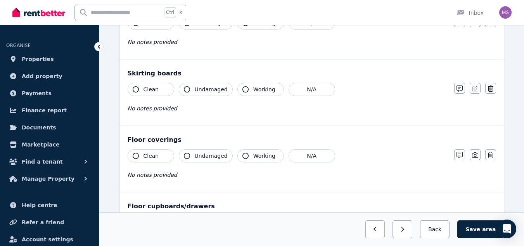
click at [160, 88] on button "Clean" at bounding box center [151, 89] width 47 height 13
click at [155, 163] on div "Clean Undamaged Working N/A No notes provided" at bounding box center [287, 168] width 319 height 38
click at [155, 158] on span "Clean" at bounding box center [152, 156] width 16 height 8
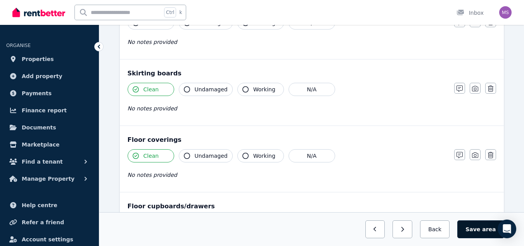
click at [479, 231] on button "Save area" at bounding box center [481, 229] width 47 height 18
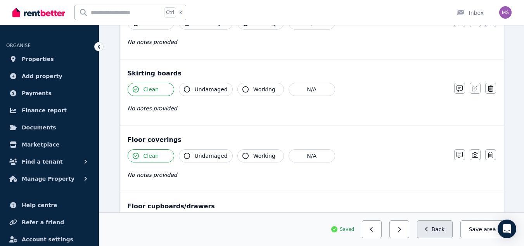
click at [437, 235] on button "Back" at bounding box center [435, 229] width 36 height 18
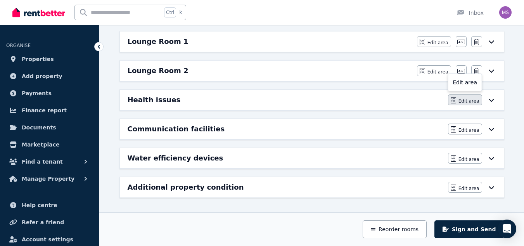
click at [470, 104] on button "Edit area" at bounding box center [465, 99] width 34 height 11
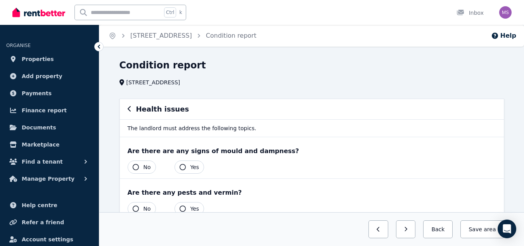
click at [189, 163] on button "Yes" at bounding box center [190, 166] width 30 height 13
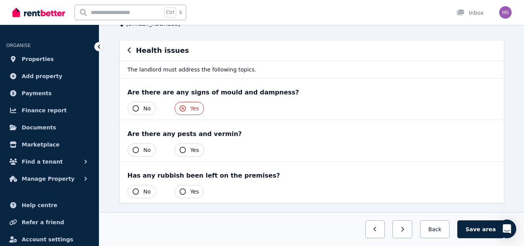
click at [189, 148] on button "Yes" at bounding box center [190, 149] width 30 height 13
click at [138, 192] on icon "button" at bounding box center [136, 191] width 6 height 6
click at [469, 233] on button "Save area" at bounding box center [481, 229] width 47 height 18
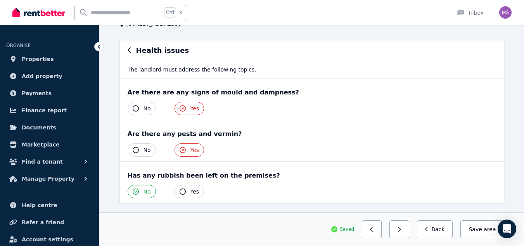
scroll to position [78, 0]
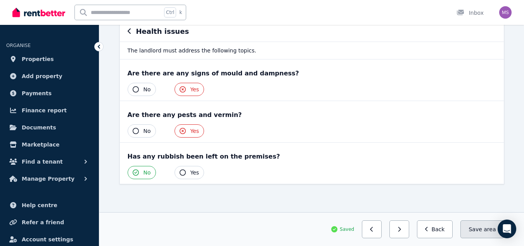
click at [481, 224] on button "Save area" at bounding box center [482, 229] width 43 height 18
click at [440, 229] on button "Back" at bounding box center [435, 229] width 36 height 18
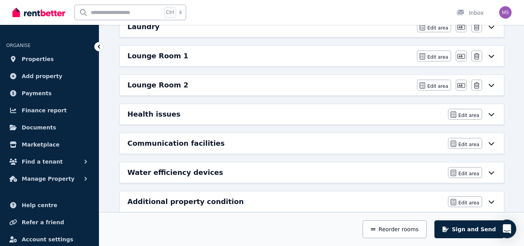
scroll to position [339, 0]
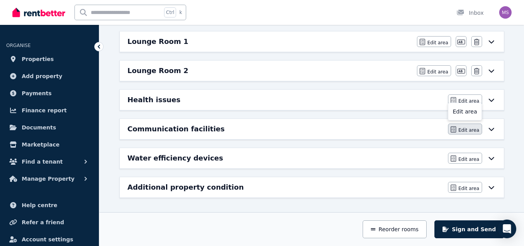
click at [470, 131] on span "Edit area" at bounding box center [469, 130] width 21 height 6
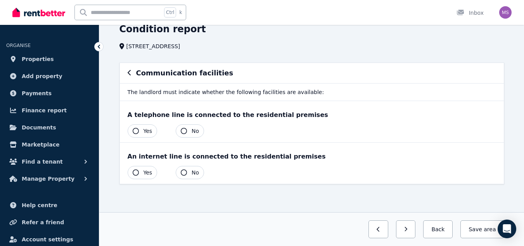
scroll to position [0, 0]
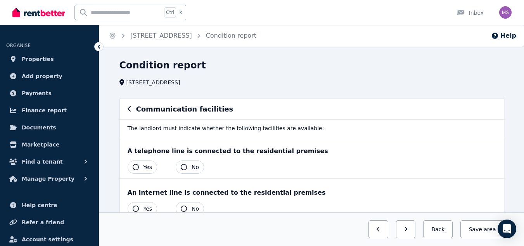
click at [188, 172] on button "No" at bounding box center [190, 166] width 28 height 13
click at [134, 217] on div "Previous: Health issues Next: Water efficiency devices Back Save area" at bounding box center [311, 229] width 425 height 34
click at [147, 206] on span "Yes" at bounding box center [148, 209] width 9 height 8
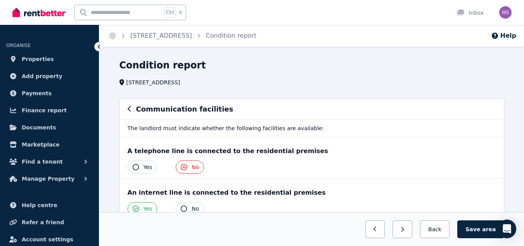
scroll to position [36, 0]
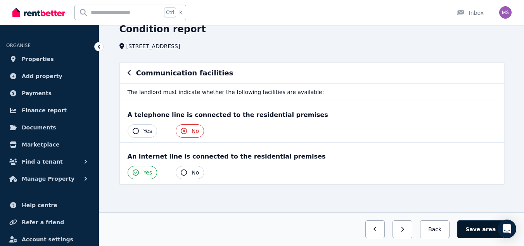
click at [475, 224] on button "Save area" at bounding box center [481, 229] width 47 height 18
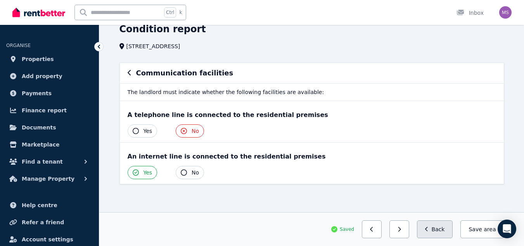
click at [446, 227] on button "Back" at bounding box center [435, 229] width 36 height 18
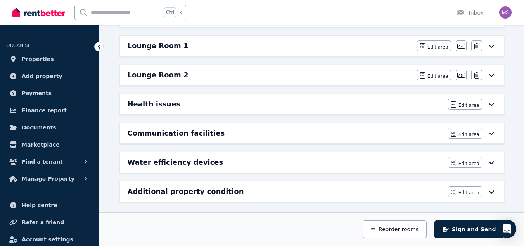
scroll to position [339, 0]
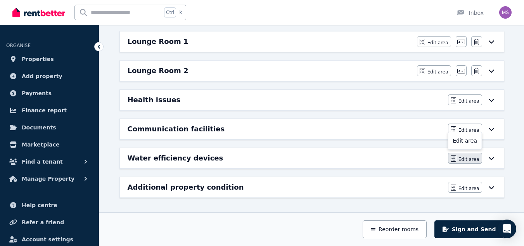
click at [470, 161] on span "Edit area" at bounding box center [469, 159] width 21 height 6
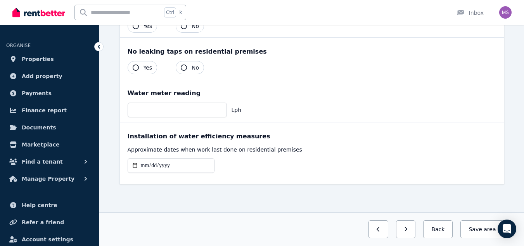
scroll to position [0, 0]
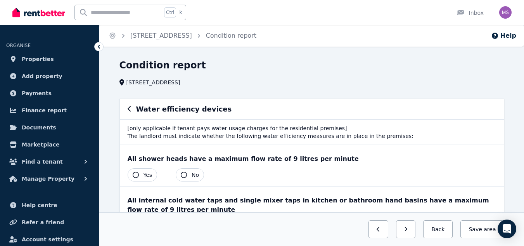
click at [139, 174] on button "Yes" at bounding box center [143, 174] width 30 height 13
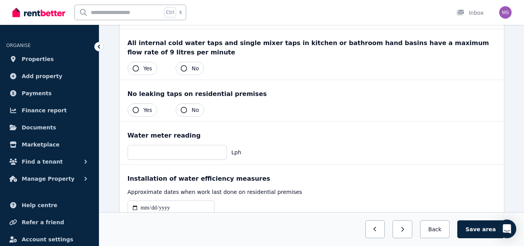
scroll to position [154, 0]
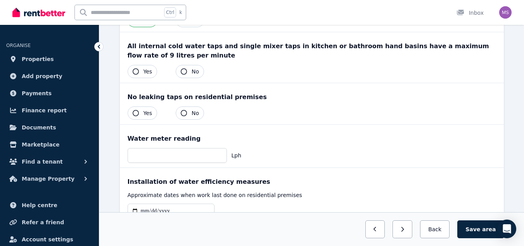
click at [183, 83] on div "No leaking taps on residential premises Yes No" at bounding box center [312, 103] width 384 height 41
click at [143, 64] on div "All internal cold water taps and single mixer taps in kitchen or bathroom hand …" at bounding box center [312, 57] width 384 height 50
click at [142, 72] on button "Yes" at bounding box center [143, 71] width 30 height 13
click at [142, 118] on button "Yes" at bounding box center [143, 112] width 30 height 13
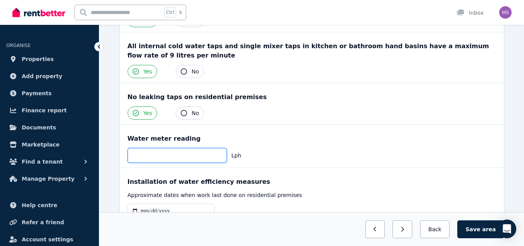
click at [158, 159] on input "number" at bounding box center [177, 155] width 99 height 15
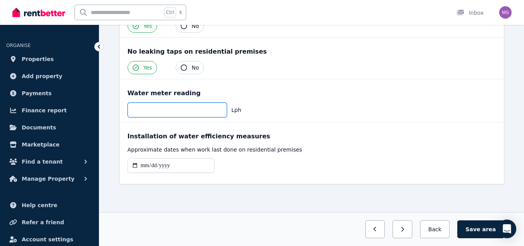
type input "*******"
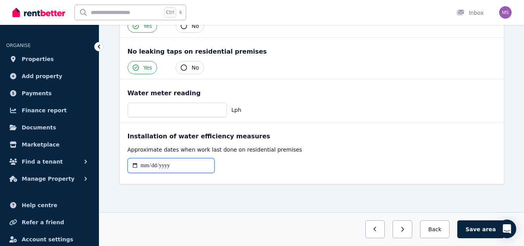
click at [132, 167] on input "date" at bounding box center [171, 165] width 87 height 15
type input "**********"
click at [472, 230] on button "Save area" at bounding box center [481, 229] width 47 height 18
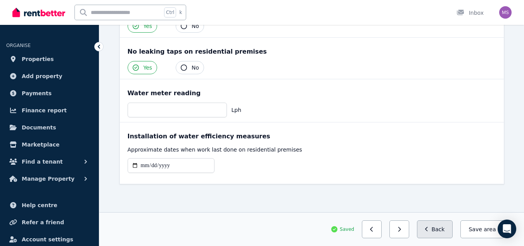
click at [444, 231] on button "Back" at bounding box center [435, 229] width 36 height 18
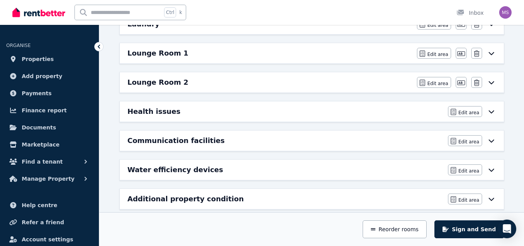
scroll to position [339, 0]
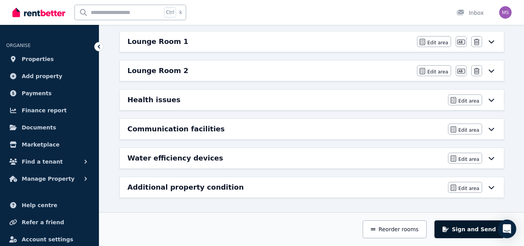
click at [471, 232] on button "Sign and Send" at bounding box center [469, 229] width 69 height 18
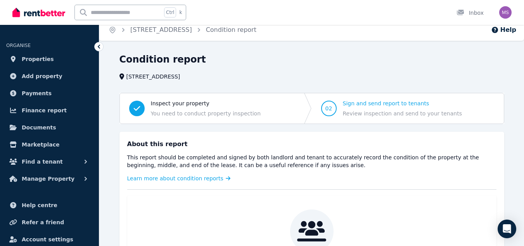
scroll to position [0, 0]
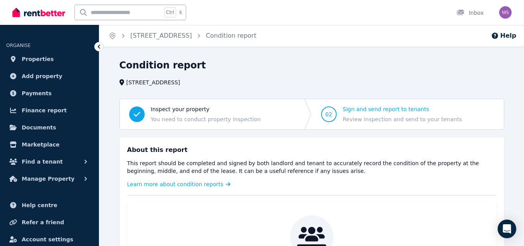
click at [374, 118] on span "Review inspection and send to your tenants" at bounding box center [402, 119] width 119 height 8
click at [375, 110] on span "Sign and send report to tenants" at bounding box center [402, 109] width 119 height 8
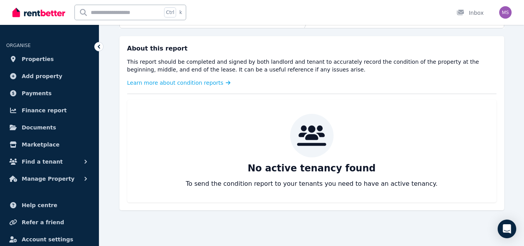
click at [99, 43] on icon at bounding box center [99, 47] width 8 height 8
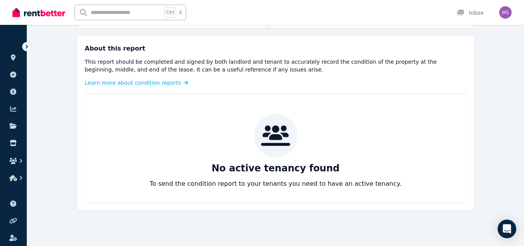
click at [27, 45] on icon at bounding box center [27, 47] width 8 height 8
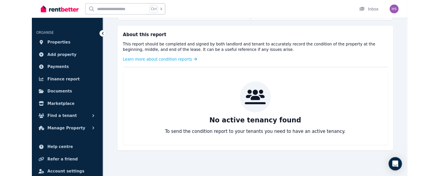
scroll to position [0, 0]
